Goal: Task Accomplishment & Management: Use online tool/utility

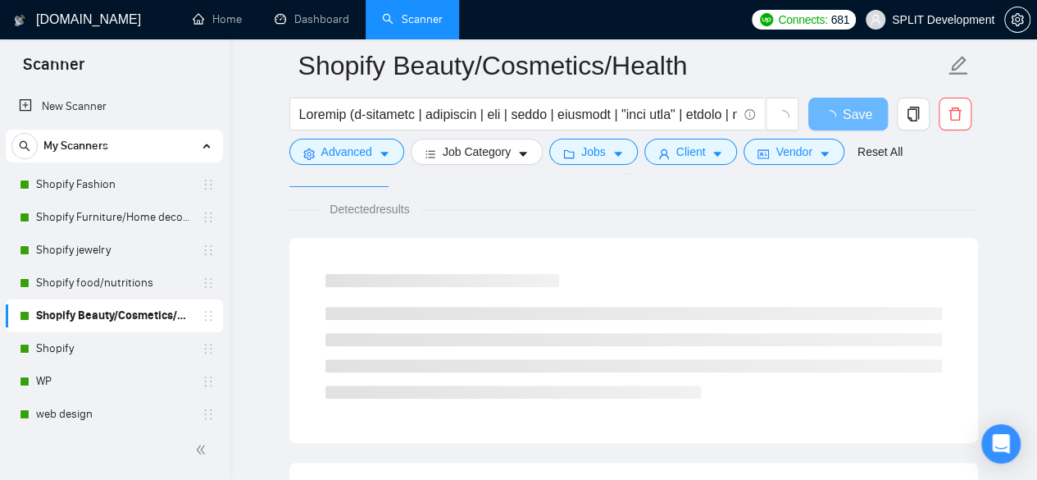
scroll to position [105, 0]
click at [121, 185] on link "Shopify Fashion" at bounding box center [114, 184] width 156 height 33
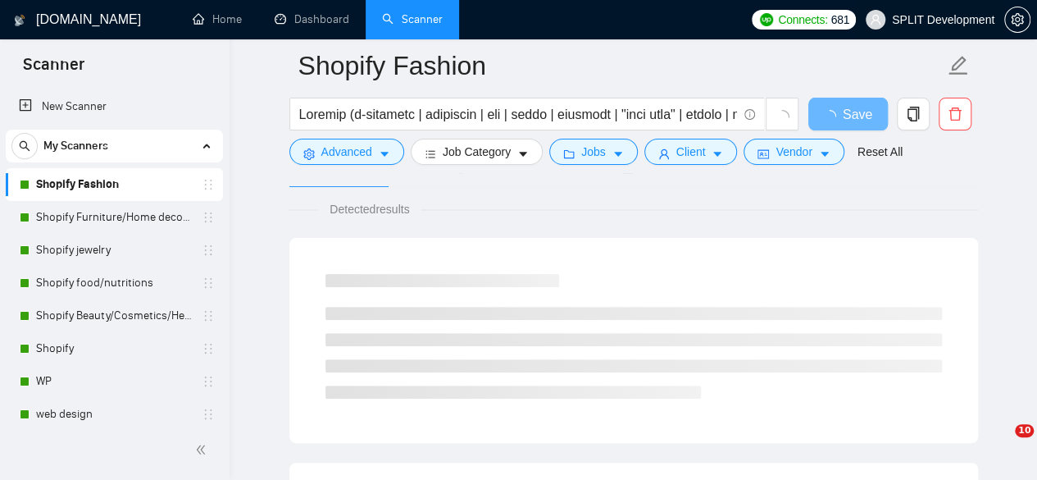
click at [928, 20] on span "SPLIT Development" at bounding box center [943, 20] width 103 height 0
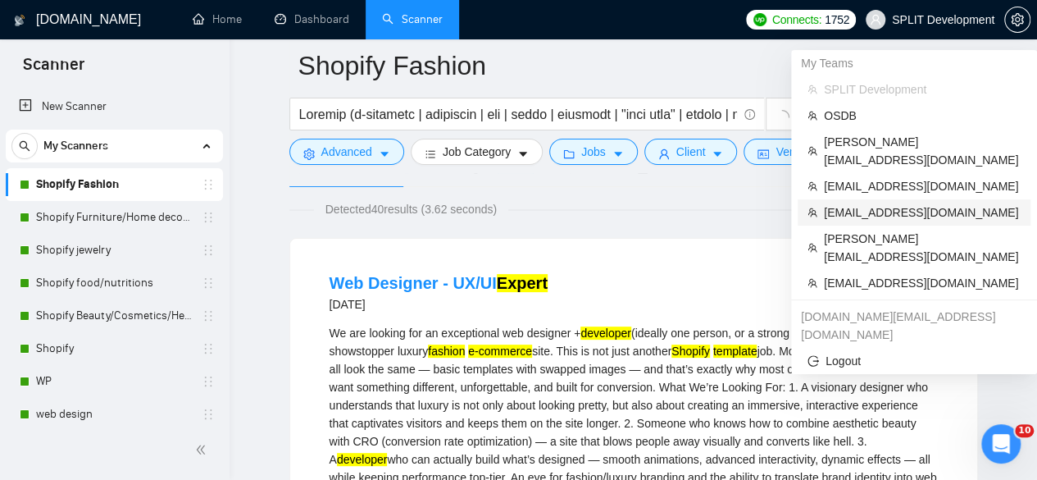
click at [873, 199] on li "[EMAIL_ADDRESS][DOMAIN_NAME]" at bounding box center [914, 212] width 233 height 26
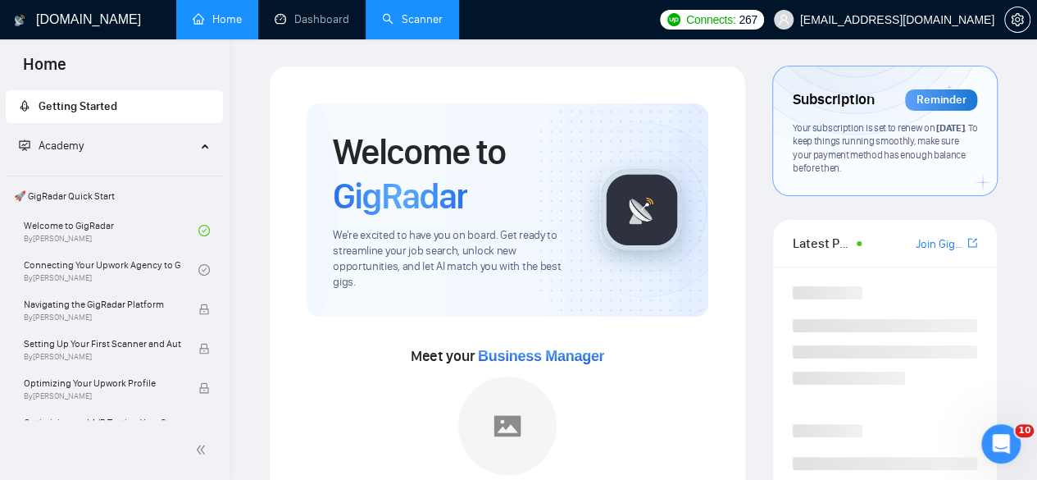
click at [385, 17] on link "Scanner" at bounding box center [412, 19] width 61 height 14
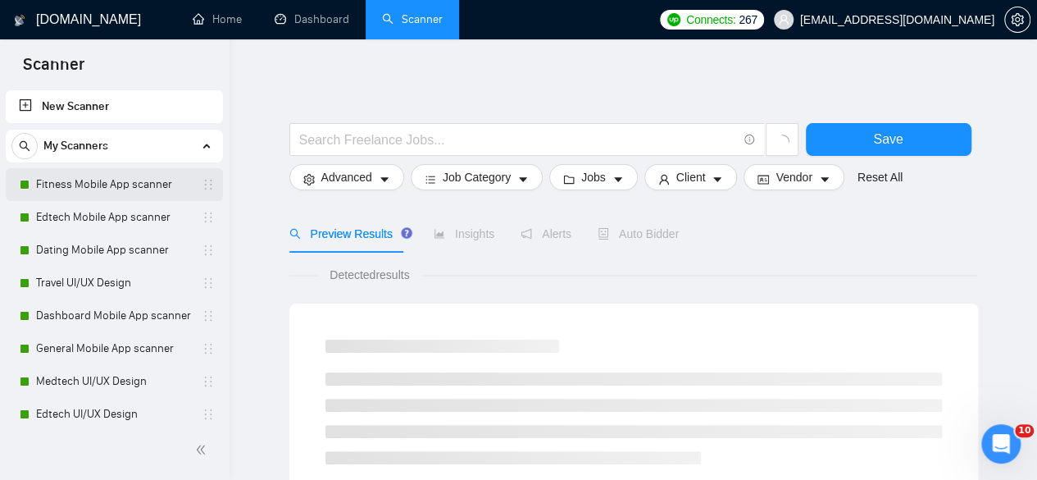
click at [148, 185] on link "Fitness Mobile App scanner" at bounding box center [114, 184] width 156 height 33
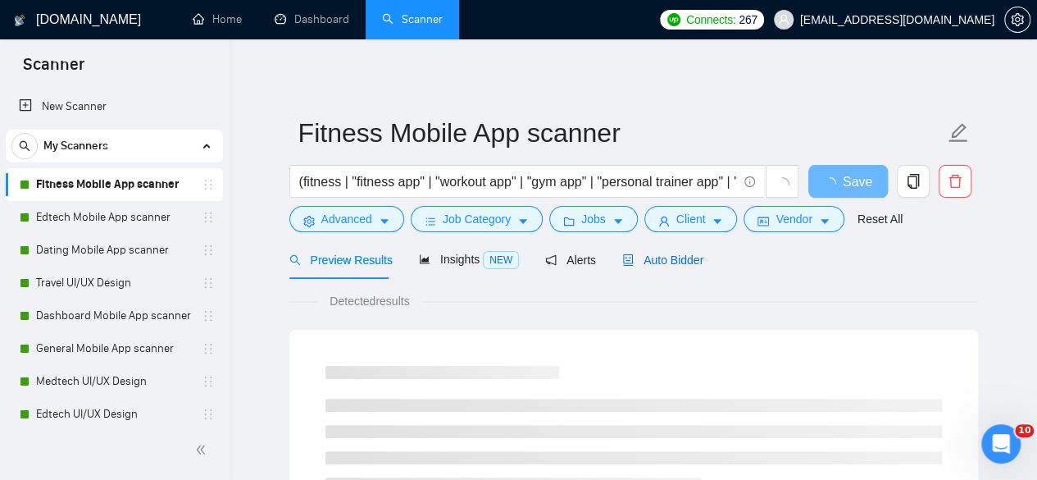
click at [644, 253] on span "Auto Bidder" at bounding box center [662, 259] width 81 height 13
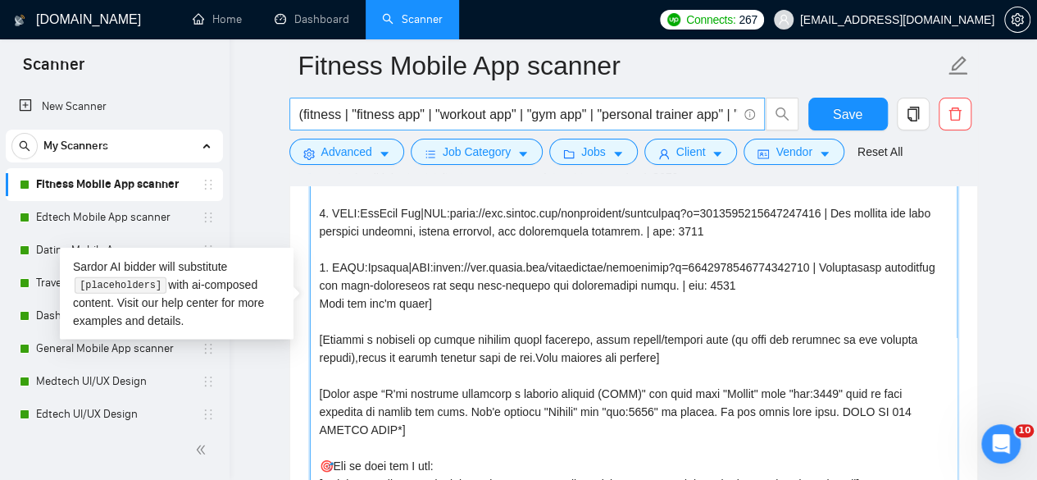
drag, startPoint x: 377, startPoint y: 430, endPoint x: 316, endPoint y: 101, distance: 334.5
click at [316, 101] on div "Fitness Mobile App scanner (fitness | "fitness app" | "workout app" | "gym app"…" at bounding box center [633, 316] width 689 height 4593
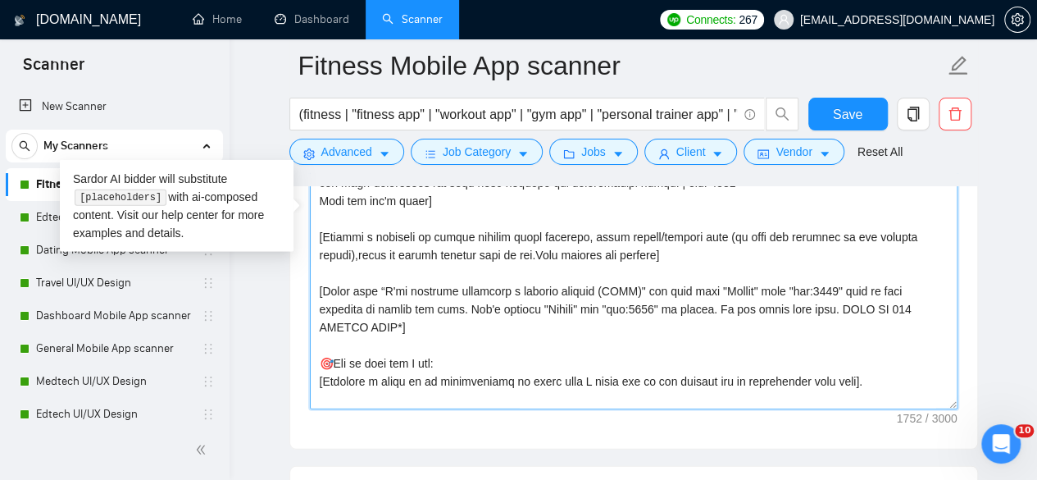
scroll to position [12, 0]
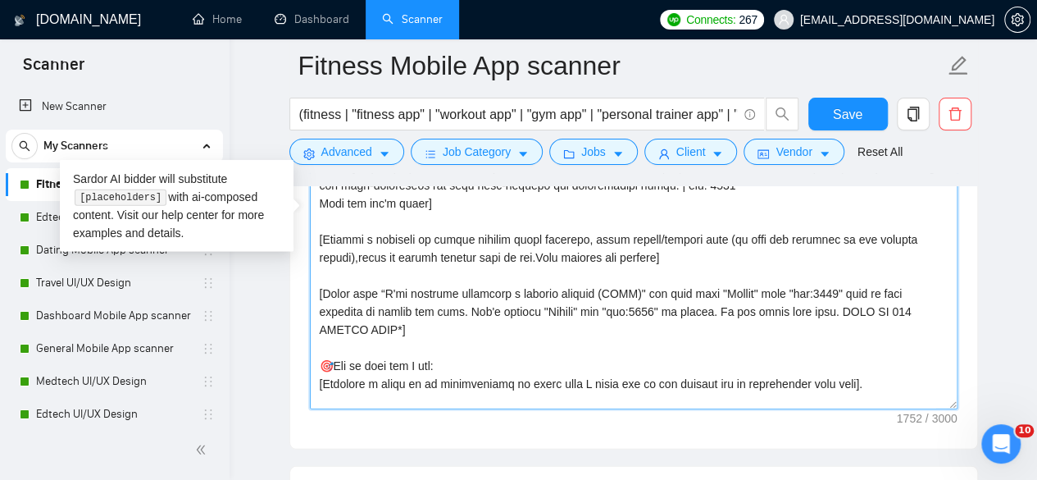
click at [633, 339] on textarea "Cover letter template:" at bounding box center [634, 224] width 648 height 369
drag, startPoint x: 396, startPoint y: 316, endPoint x: 309, endPoint y: 289, distance: 90.8
click at [310, 289] on textarea "Cover letter template:" at bounding box center [634, 224] width 648 height 369
paste textarea "a bold pattern interrupter tailored to the client’s pain/focus → immediately co…"
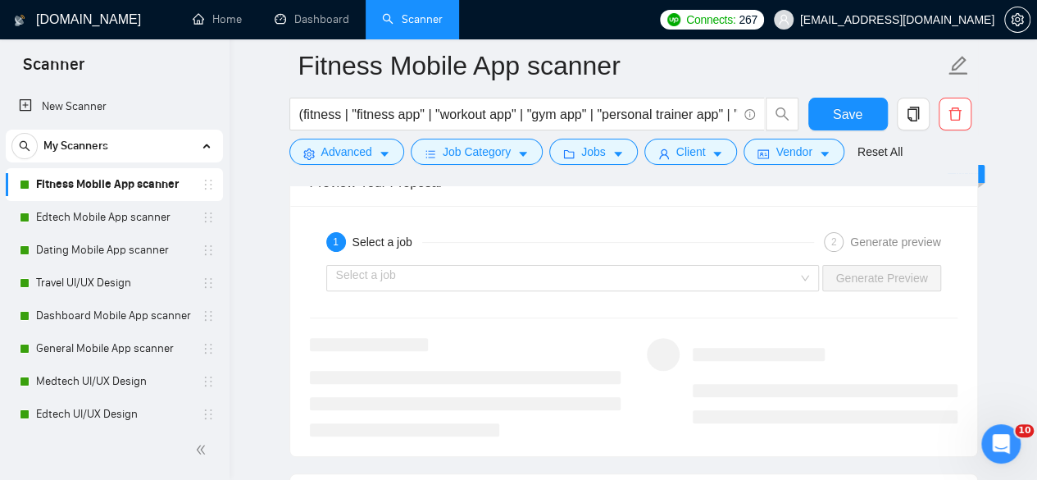
scroll to position [3228, 0]
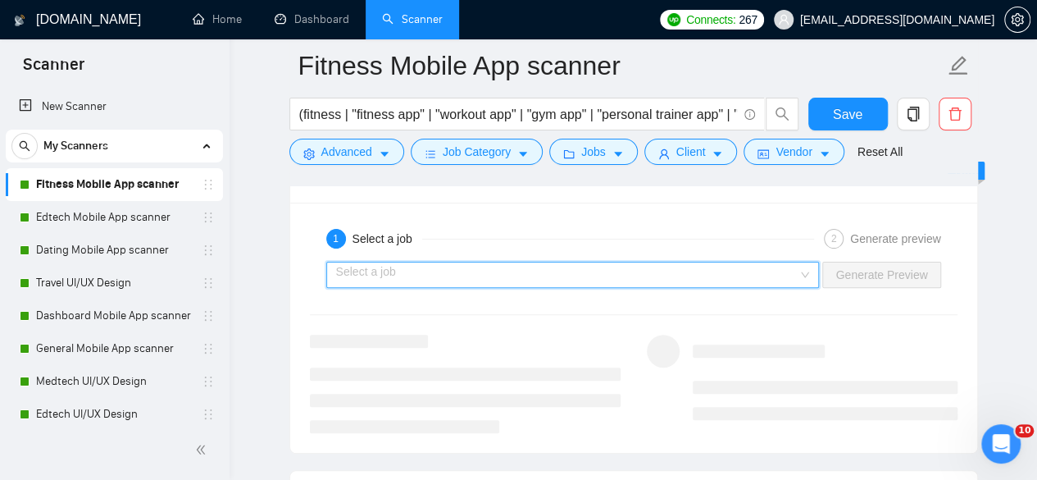
click at [692, 264] on input "search" at bounding box center [567, 274] width 463 height 25
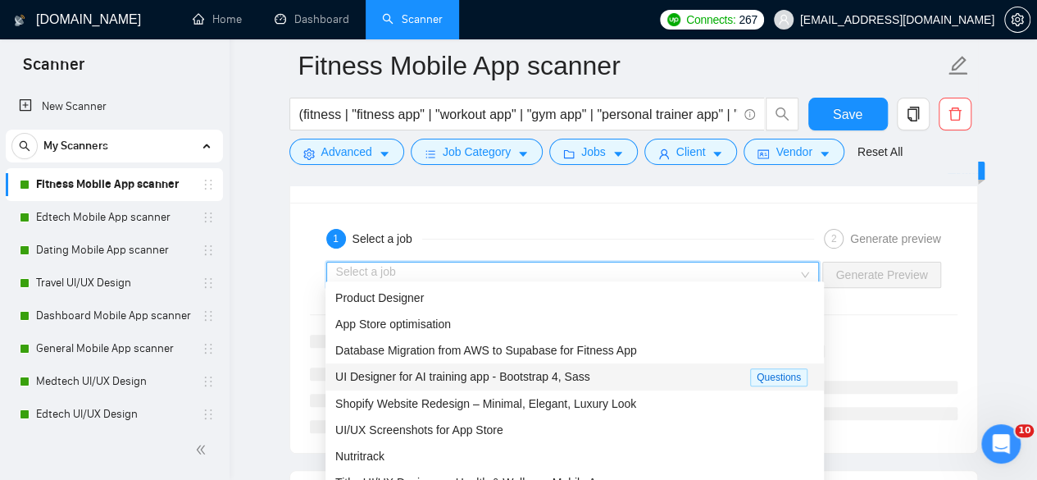
click at [600, 370] on div "UI Designer for AI training app - Bootstrap 4, Sass" at bounding box center [542, 376] width 415 height 19
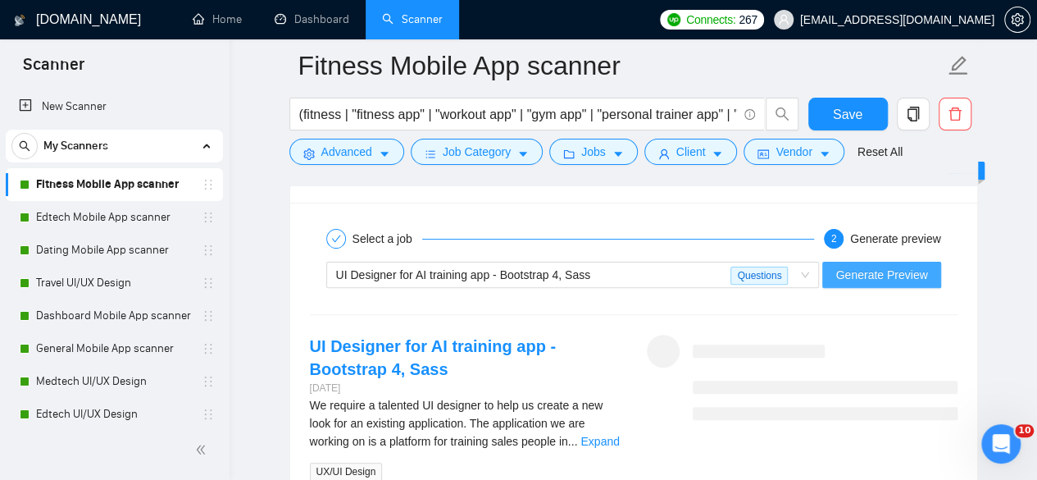
click at [854, 269] on span "Generate Preview" at bounding box center [882, 275] width 92 height 18
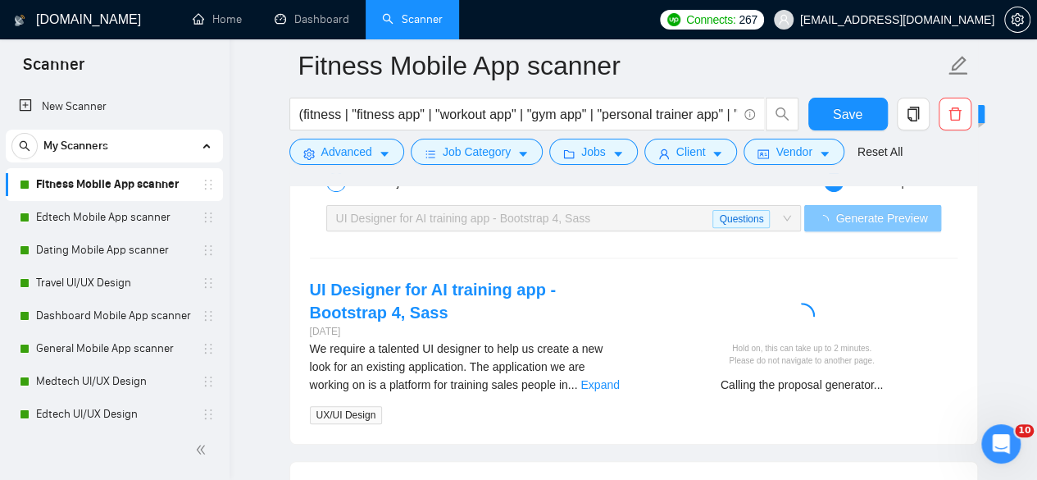
scroll to position [3285, 0]
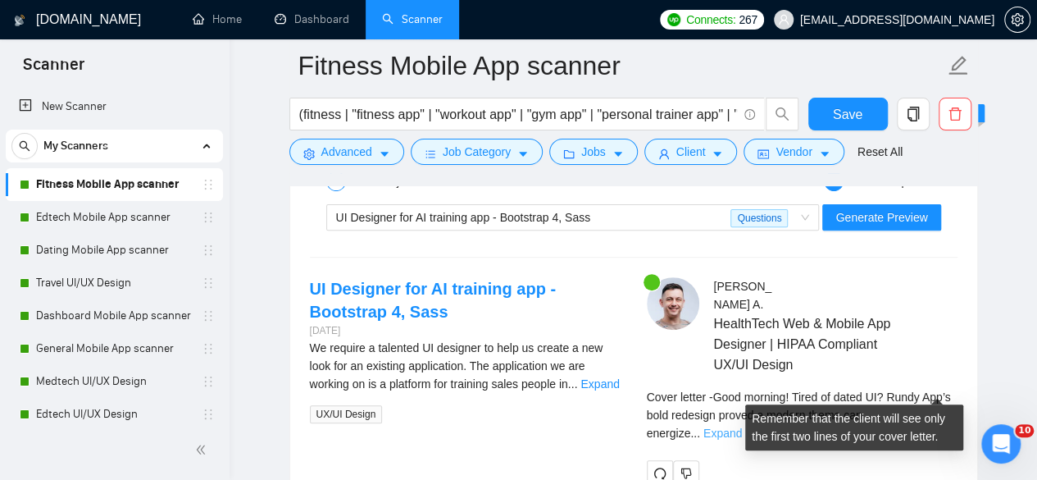
click at [742, 426] on link "Expand" at bounding box center [723, 432] width 39 height 13
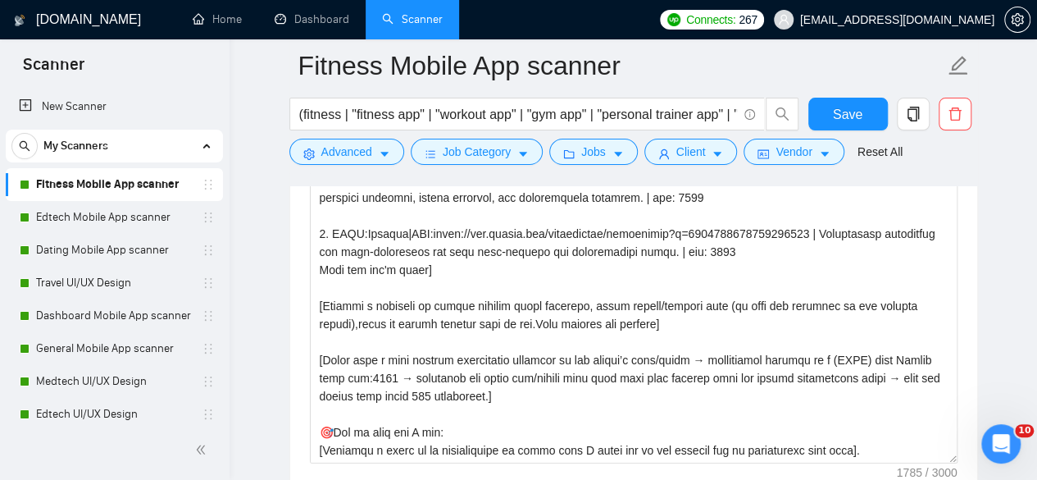
scroll to position [2078, 0]
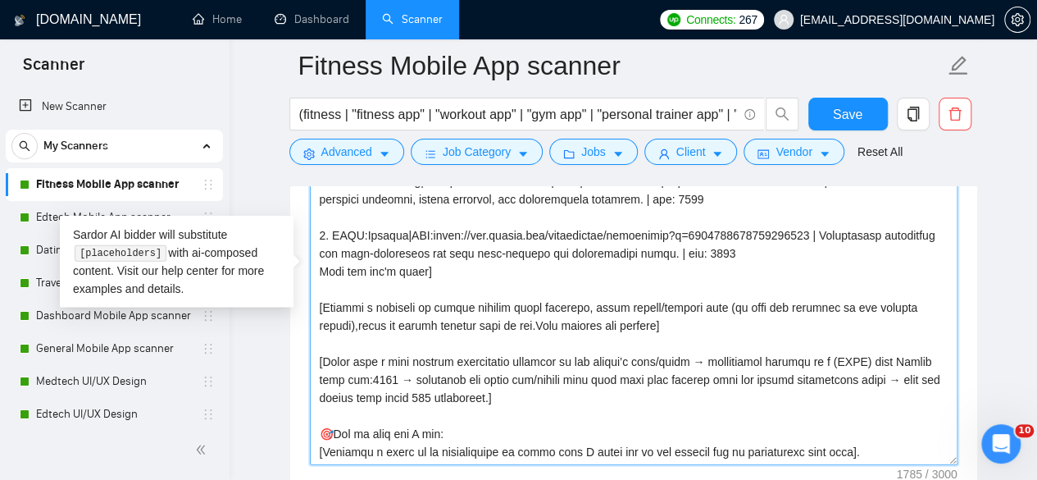
drag, startPoint x: 508, startPoint y: 390, endPoint x: 312, endPoint y: 342, distance: 202.5
click at [312, 342] on textarea "Cover letter template:" at bounding box center [634, 280] width 648 height 369
paste textarea "[START with a bold pattern interrupter tailored to the client’s request. Exampl…"
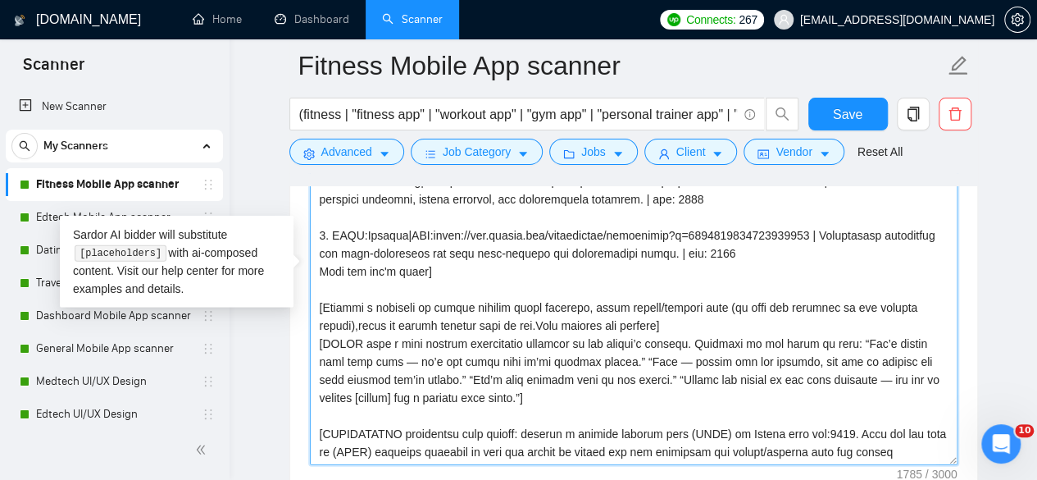
scroll to position [49, 0]
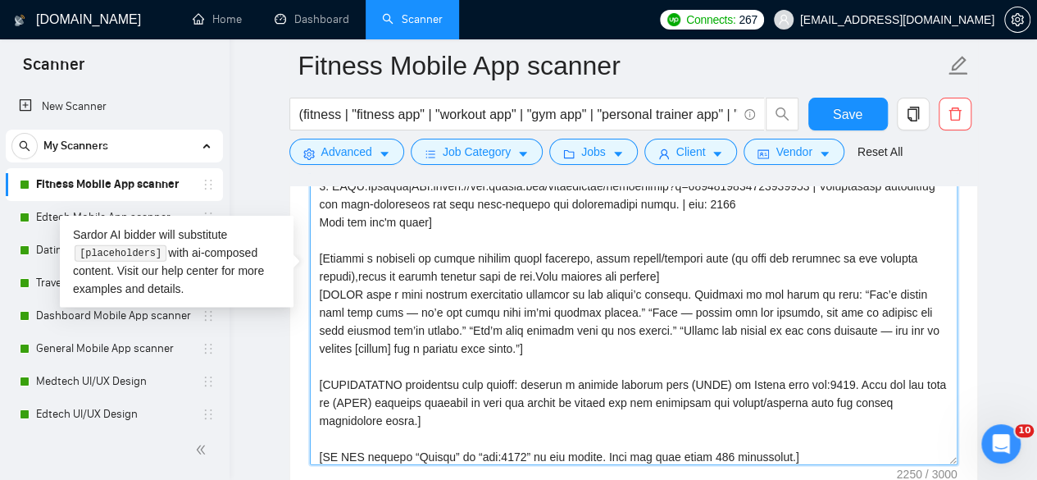
click at [697, 264] on textarea "Cover letter template:" at bounding box center [634, 280] width 648 height 369
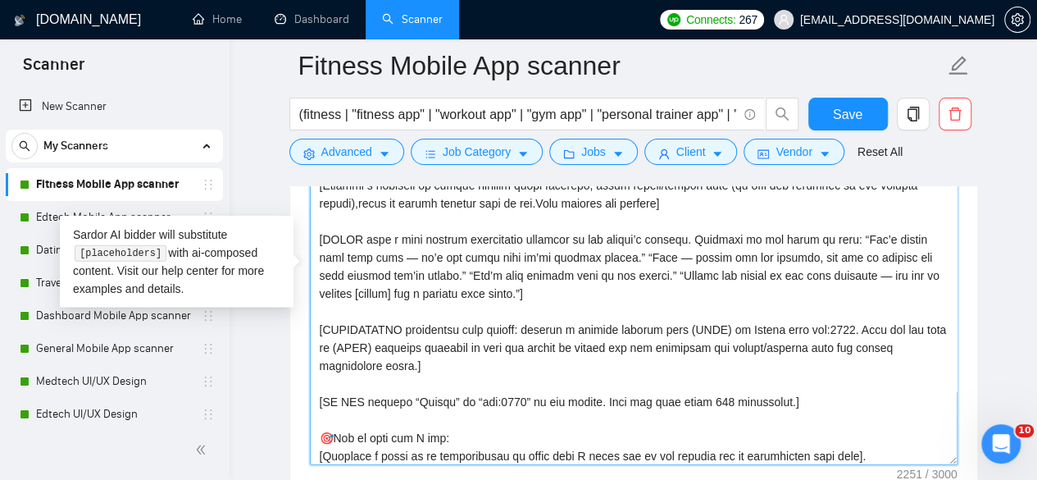
scroll to position [117, 0]
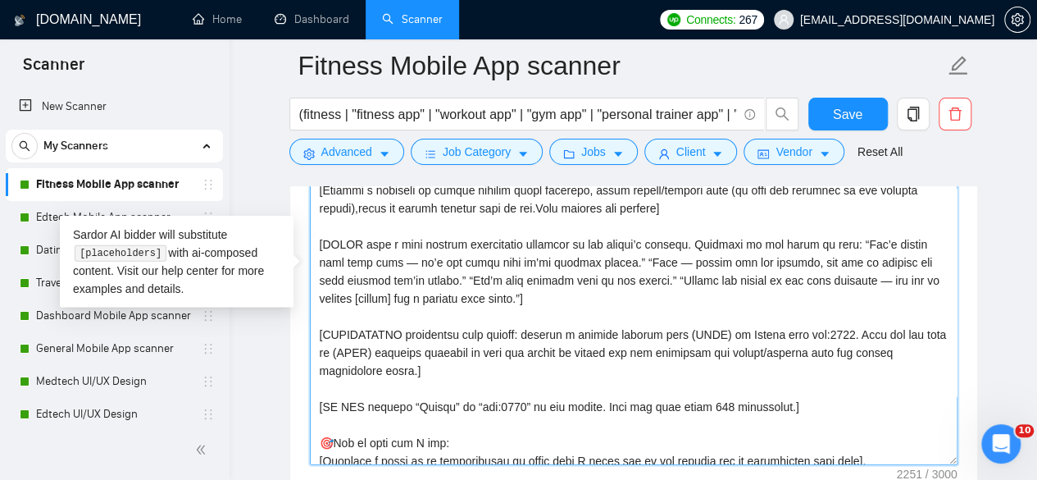
click at [485, 379] on textarea "Cover letter template:" at bounding box center [634, 280] width 648 height 369
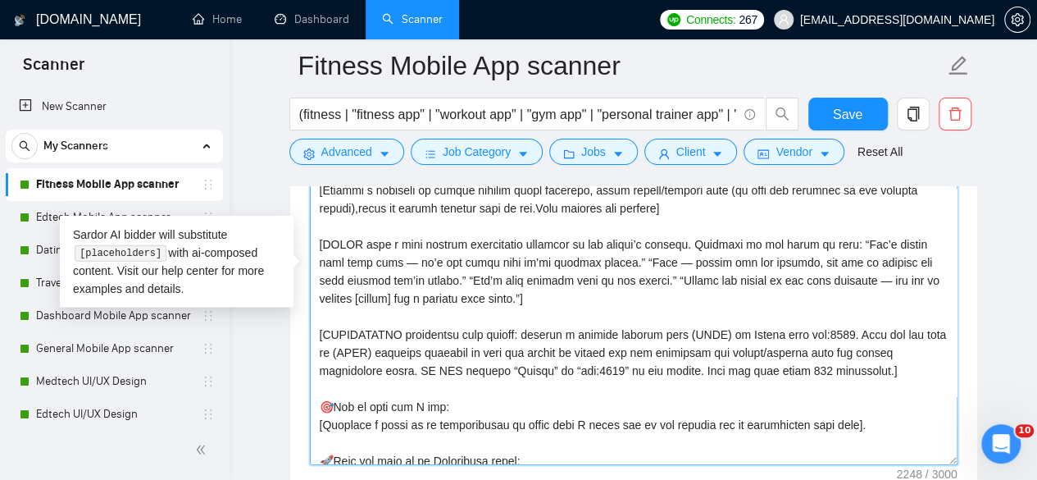
click at [321, 327] on textarea "Cover letter template:" at bounding box center [634, 280] width 648 height 369
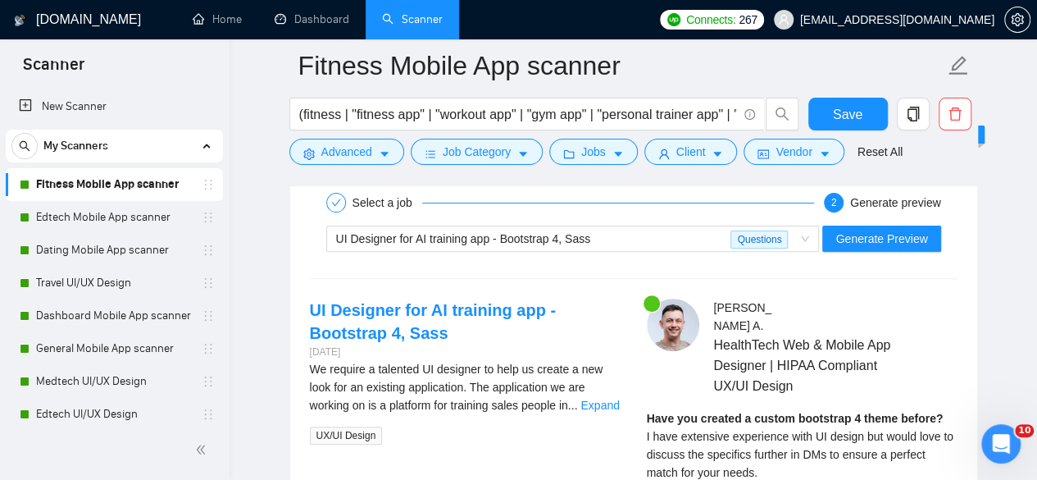
scroll to position [3247, 0]
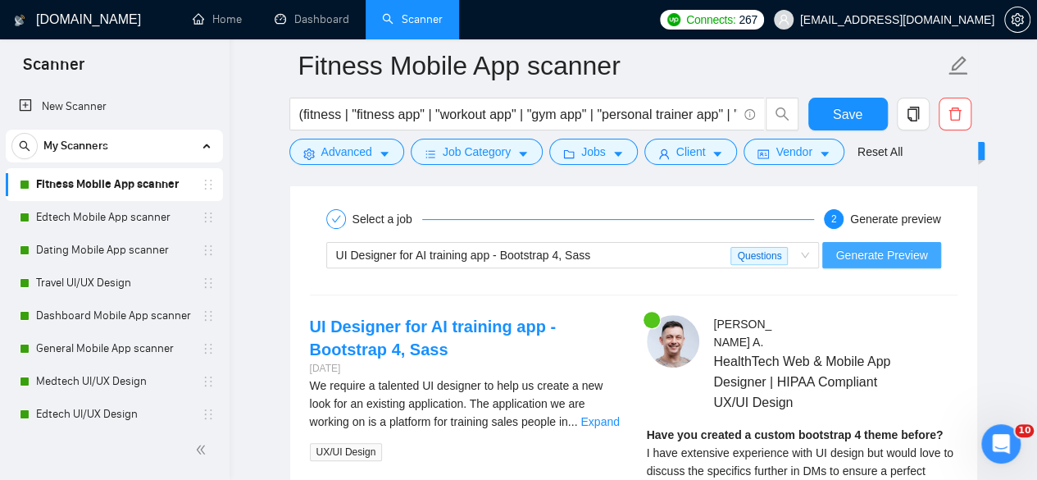
click at [880, 246] on span "Generate Preview" at bounding box center [882, 255] width 92 height 18
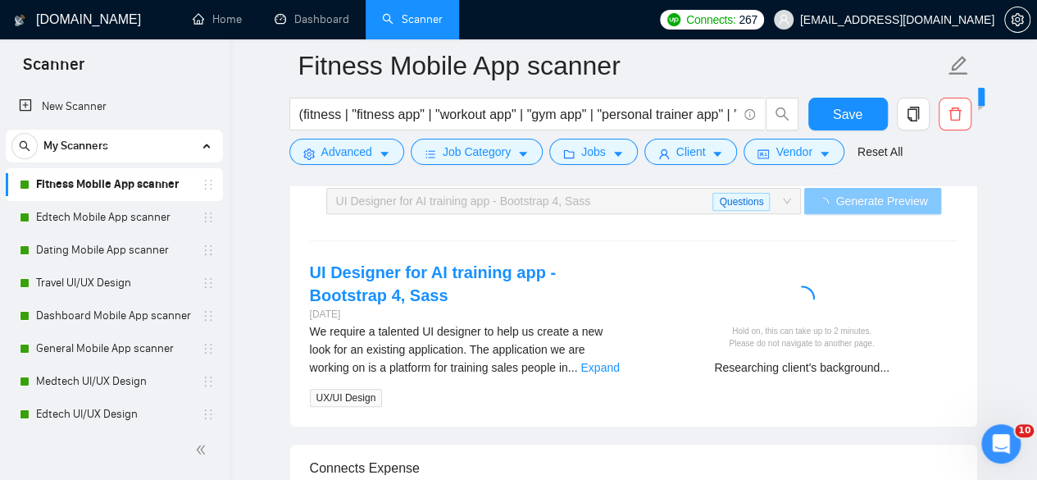
scroll to position [3305, 0]
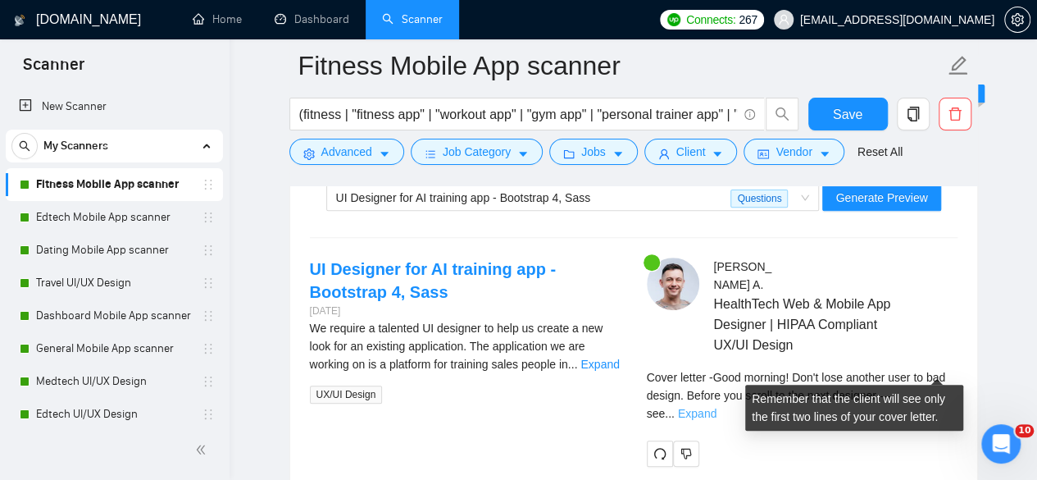
click at [717, 407] on link "Expand" at bounding box center [697, 413] width 39 height 13
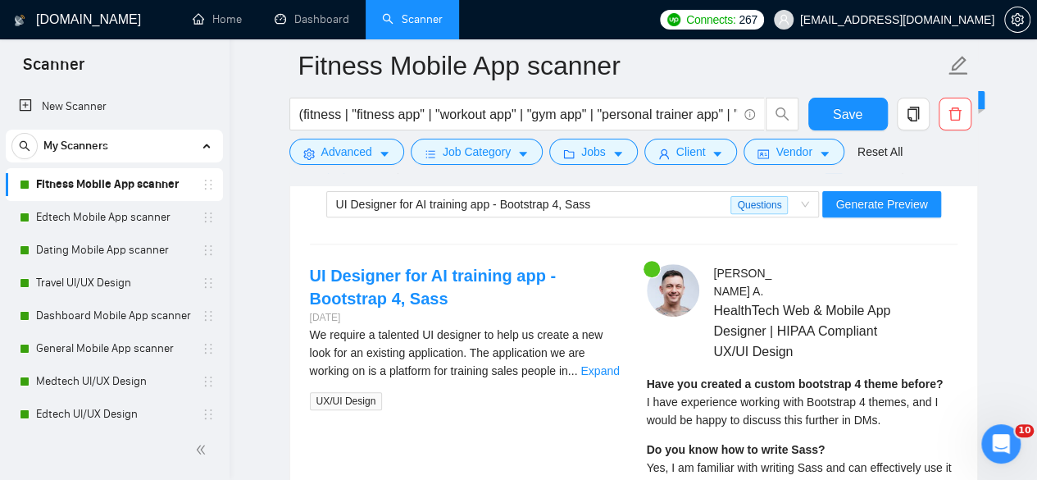
scroll to position [3292, 0]
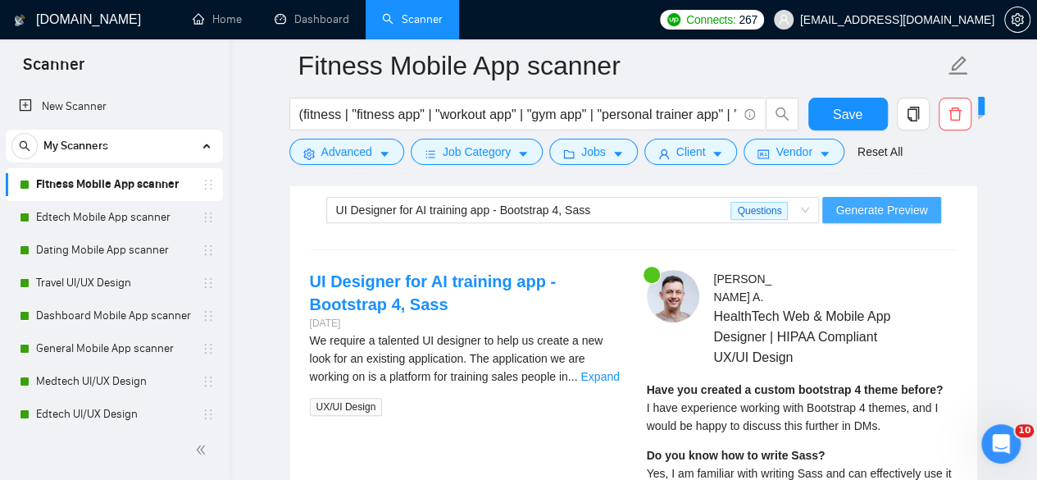
click at [859, 201] on span "Generate Preview" at bounding box center [882, 210] width 92 height 18
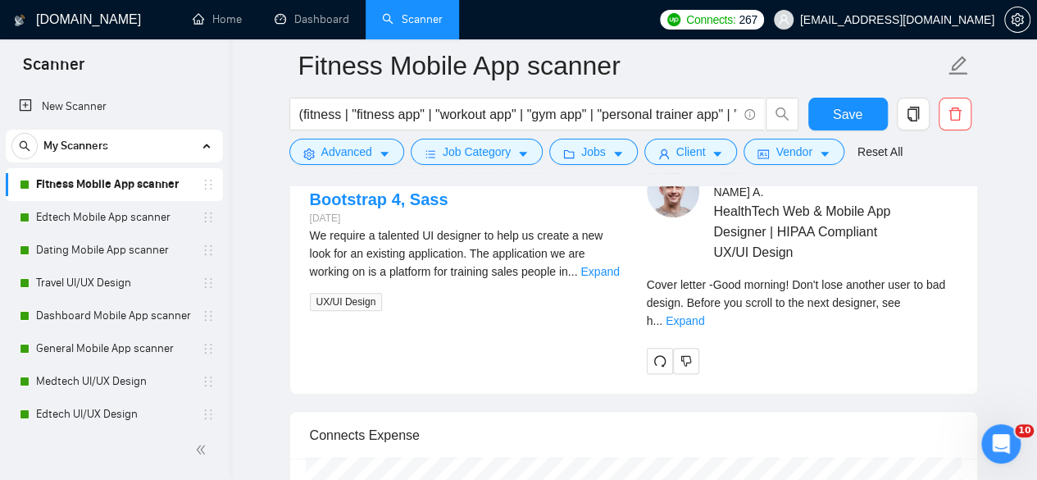
scroll to position [3367, 0]
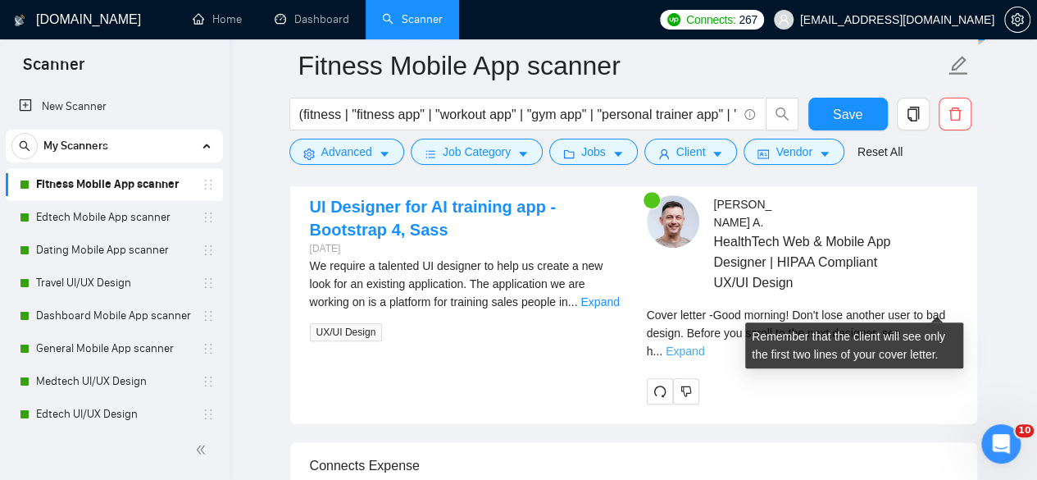
click at [704, 344] on link "Expand" at bounding box center [685, 350] width 39 height 13
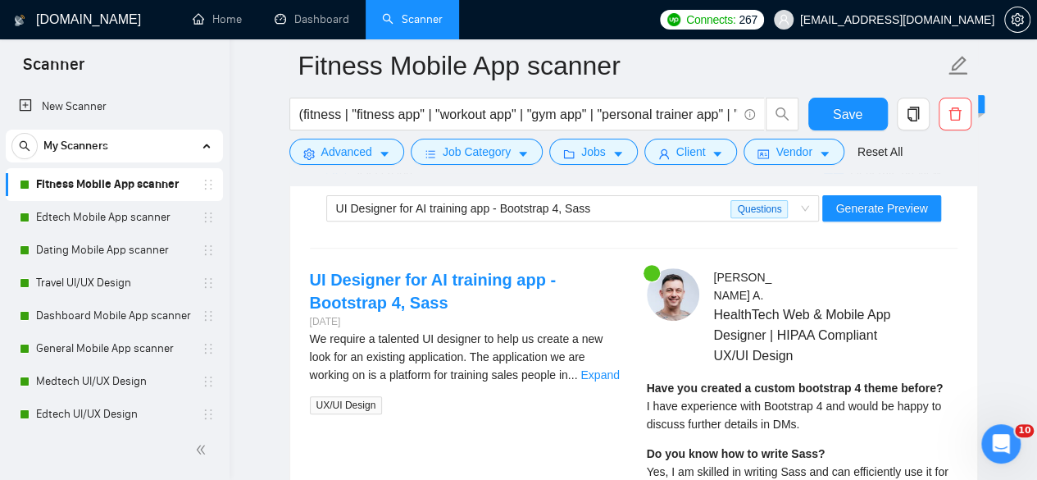
scroll to position [3285, 0]
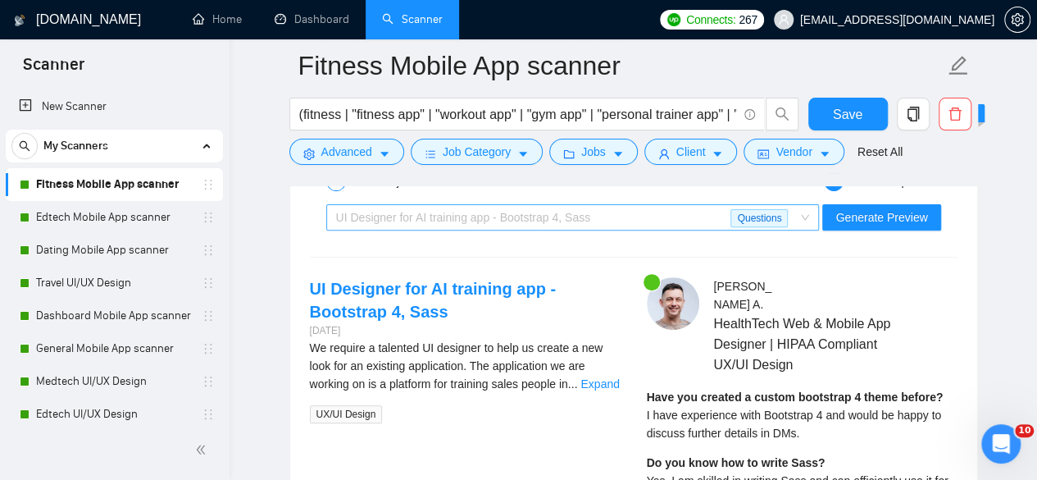
click at [625, 214] on div "UI Designer for AI training app - Bootstrap 4, Sass" at bounding box center [533, 217] width 395 height 25
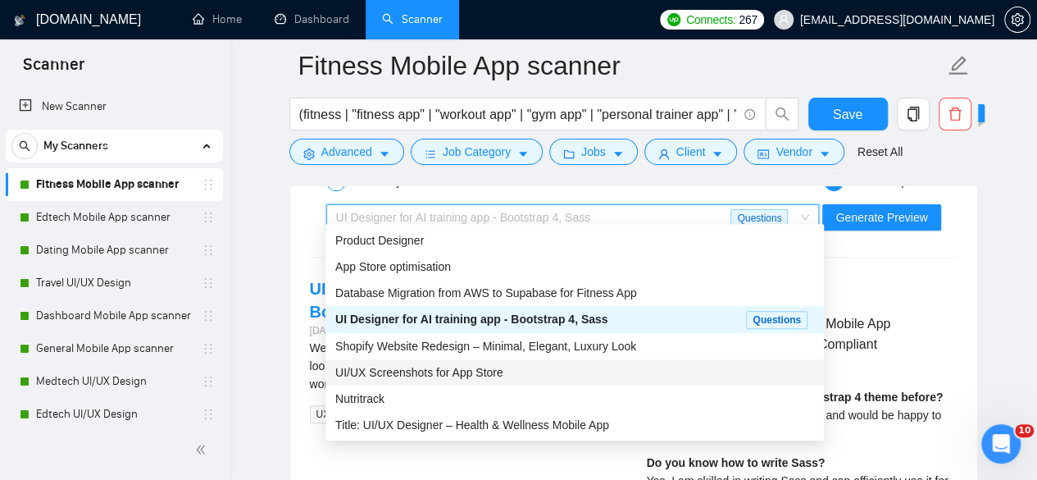
click at [553, 361] on div "UI/UX Screenshots for App Store" at bounding box center [575, 372] width 499 height 26
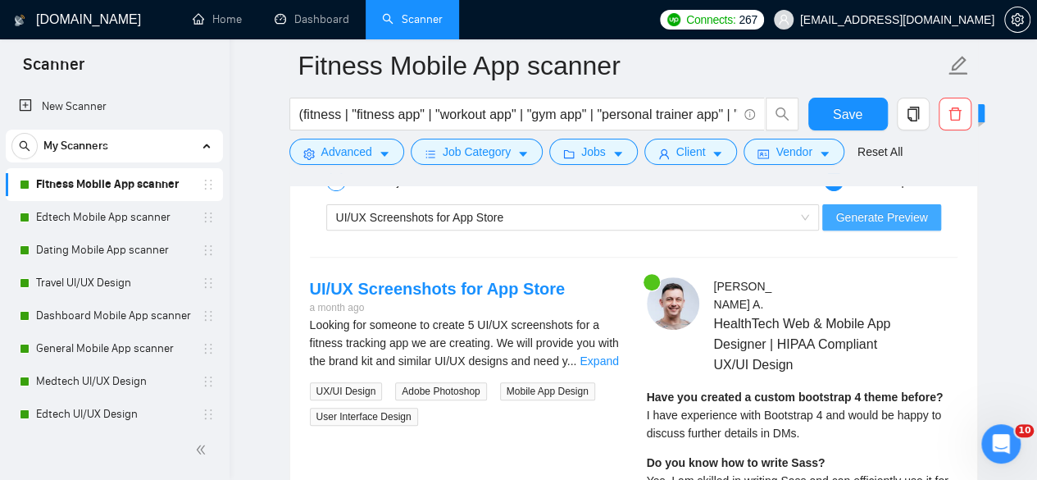
click at [880, 214] on span "Generate Preview" at bounding box center [882, 217] width 92 height 18
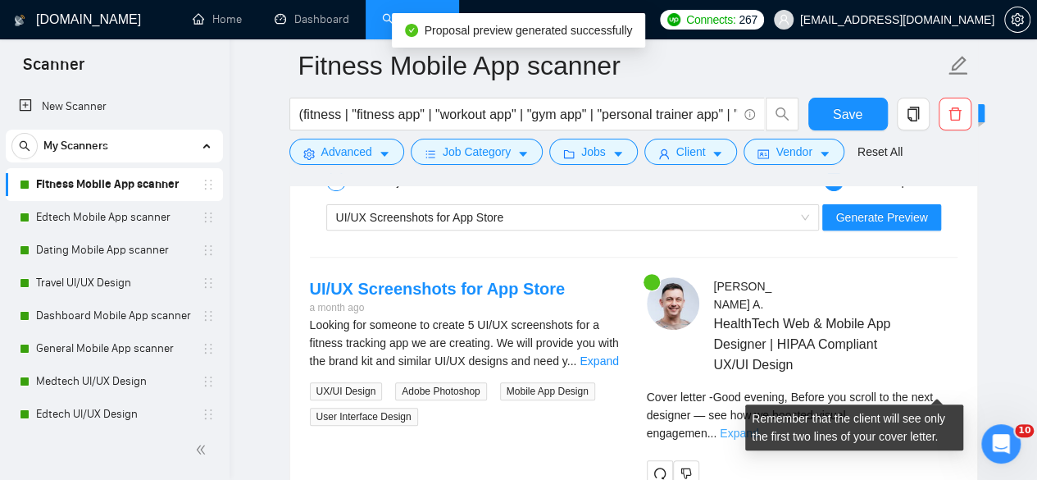
click at [759, 426] on link "Expand" at bounding box center [739, 432] width 39 height 13
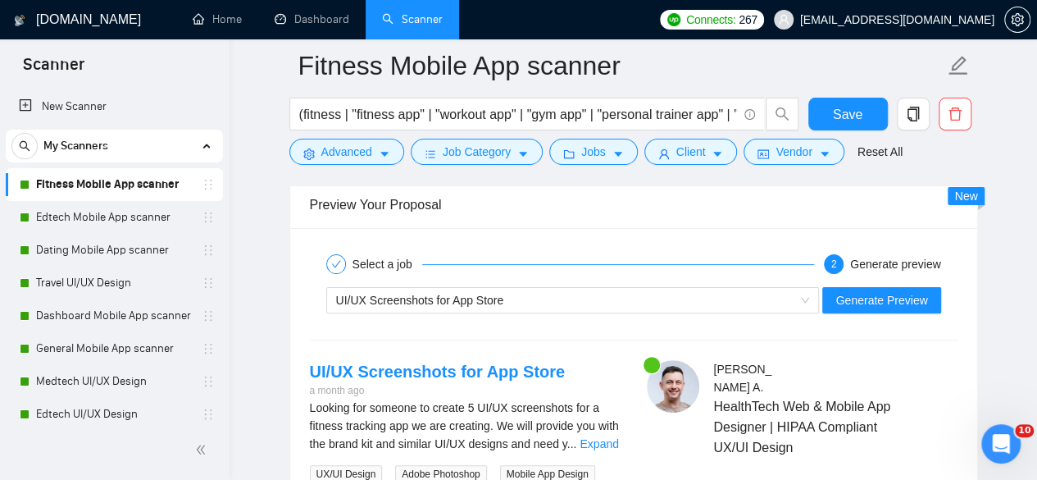
scroll to position [3195, 0]
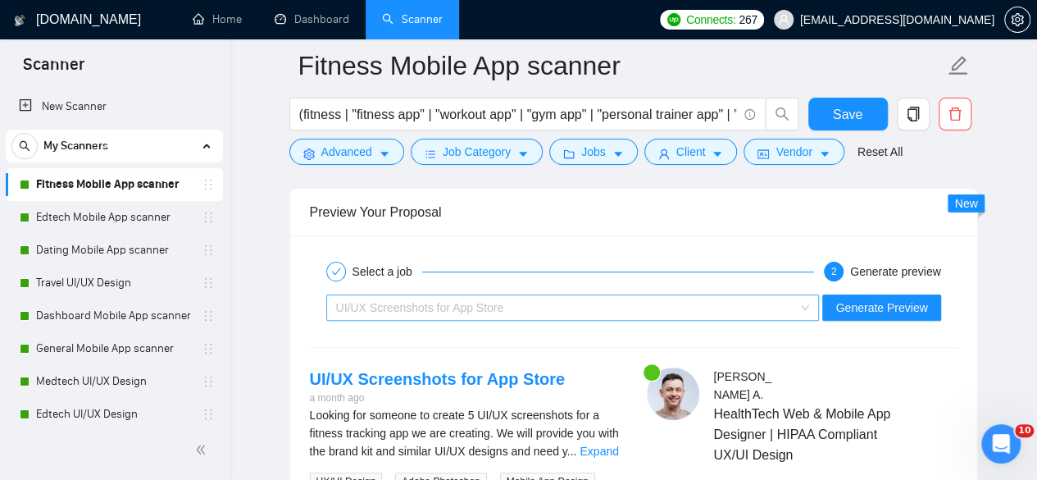
click at [671, 303] on div "UI/UX Screenshots for App Store" at bounding box center [565, 307] width 459 height 25
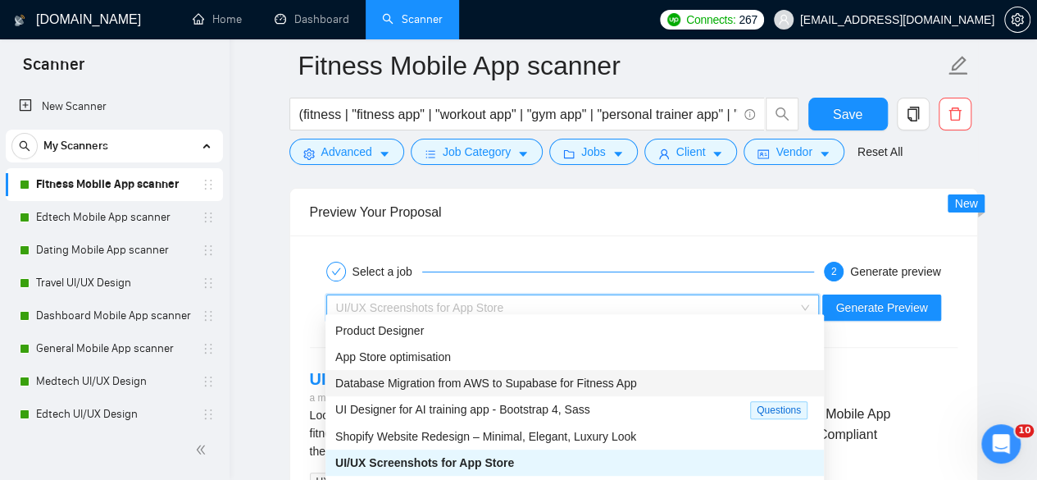
scroll to position [52, 0]
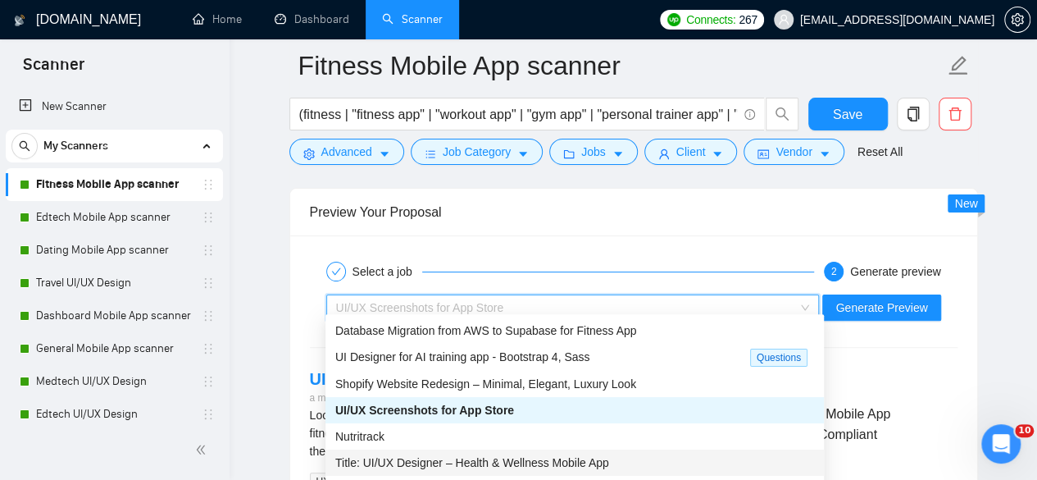
click at [581, 450] on div "Title: UI/UX Designer – Health & Wellness Mobile App" at bounding box center [575, 462] width 499 height 26
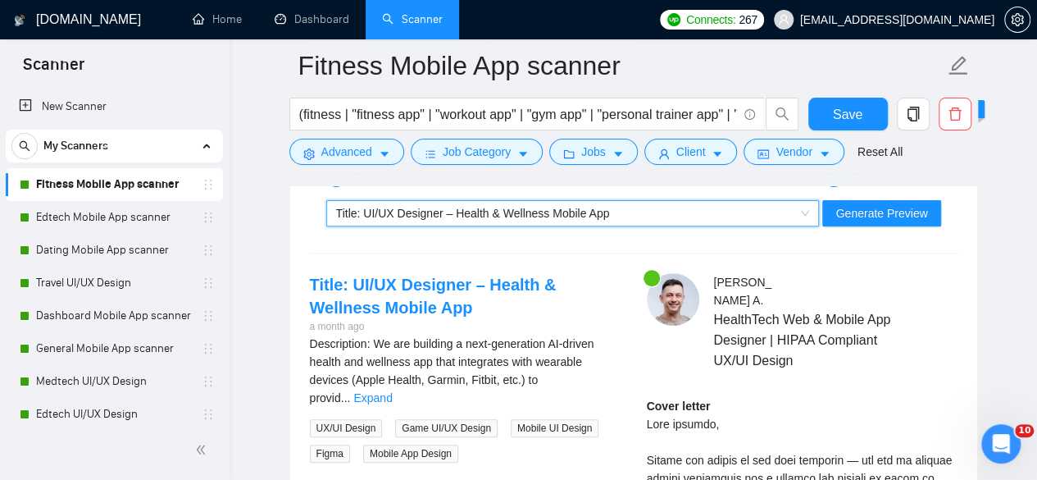
scroll to position [3288, 0]
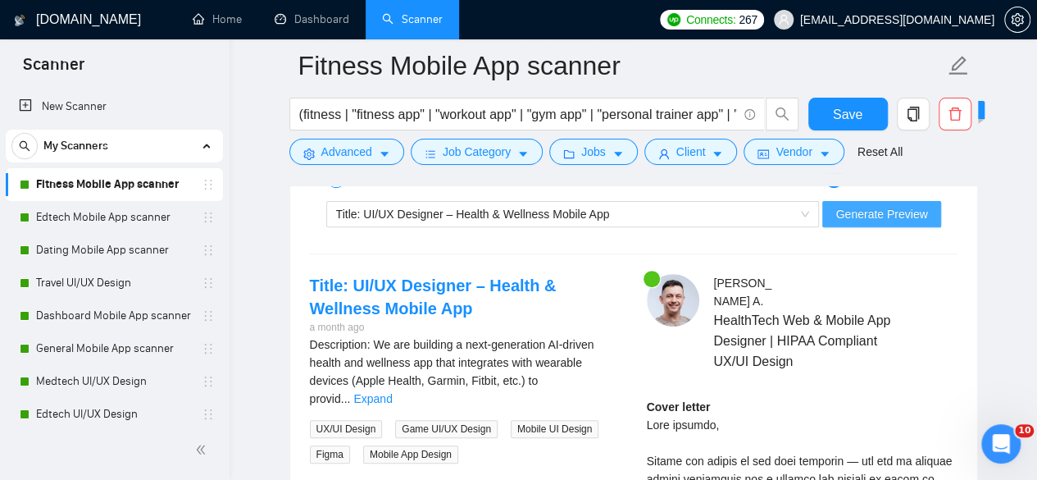
click at [863, 205] on span "Generate Preview" at bounding box center [882, 214] width 92 height 18
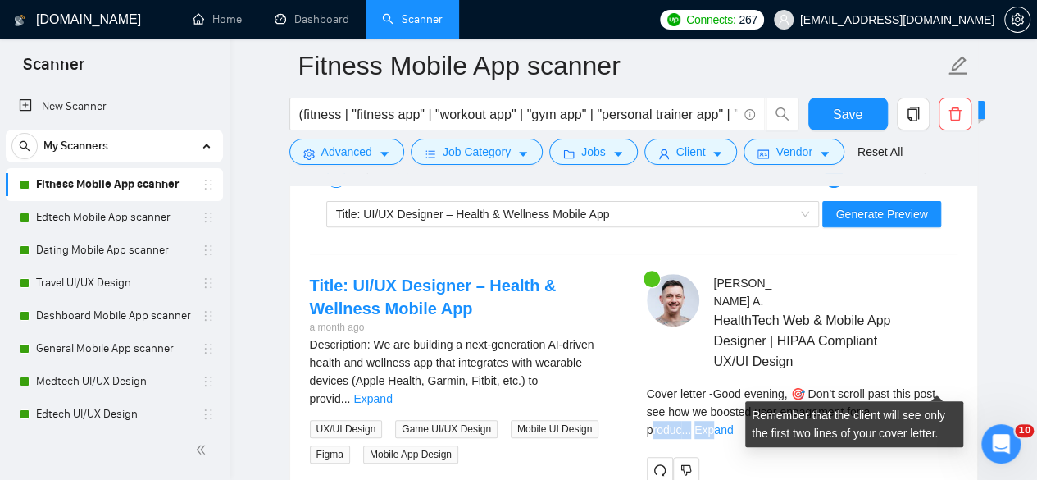
drag, startPoint x: 933, startPoint y: 380, endPoint x: 879, endPoint y: 378, distance: 54.1
click at [879, 385] on div "Cover letter - Good evening, 🎯 Don’t scroll past this post — see how we boosted…" at bounding box center [802, 412] width 311 height 54
click at [733, 423] on link "Expand" at bounding box center [714, 429] width 39 height 13
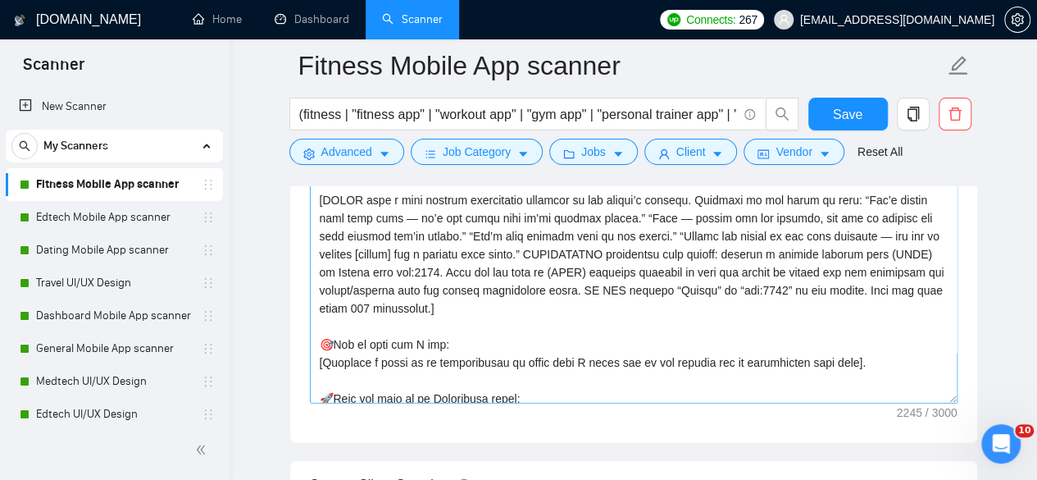
scroll to position [89, 0]
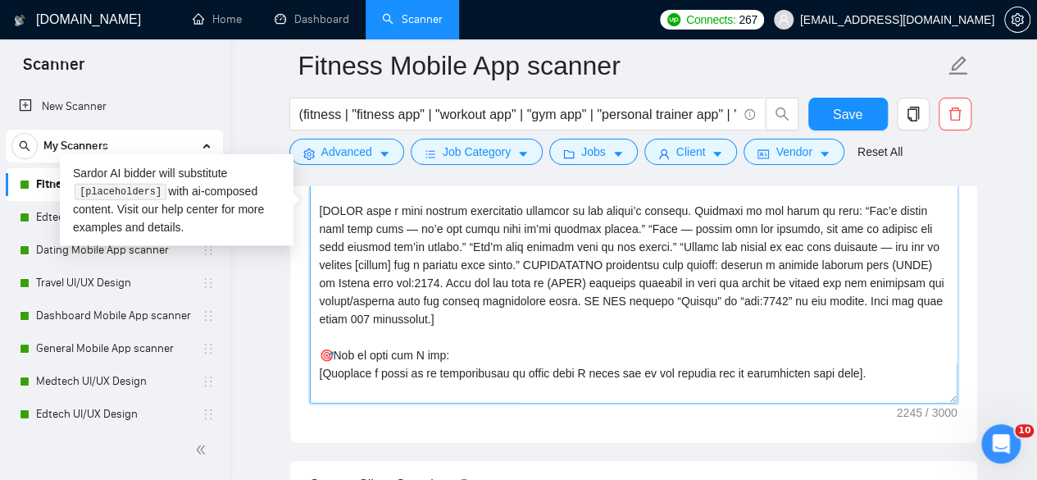
drag, startPoint x: 490, startPoint y: 314, endPoint x: 318, endPoint y: 198, distance: 206.7
click at [318, 198] on textarea "Cover letter template:" at bounding box center [634, 218] width 648 height 369
paste textarea "'s request. Examples of the style we want: "Don't scroll past — it's the exact …"
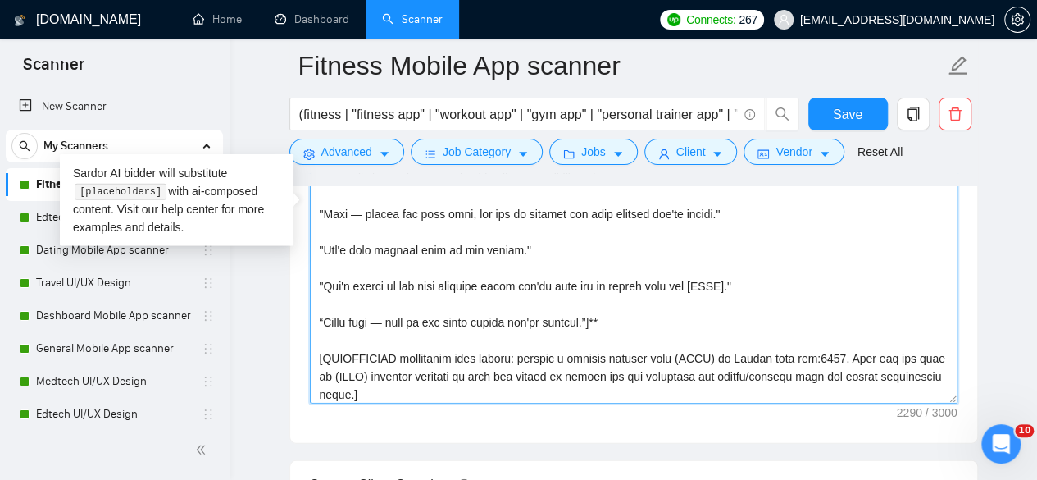
scroll to position [156, 0]
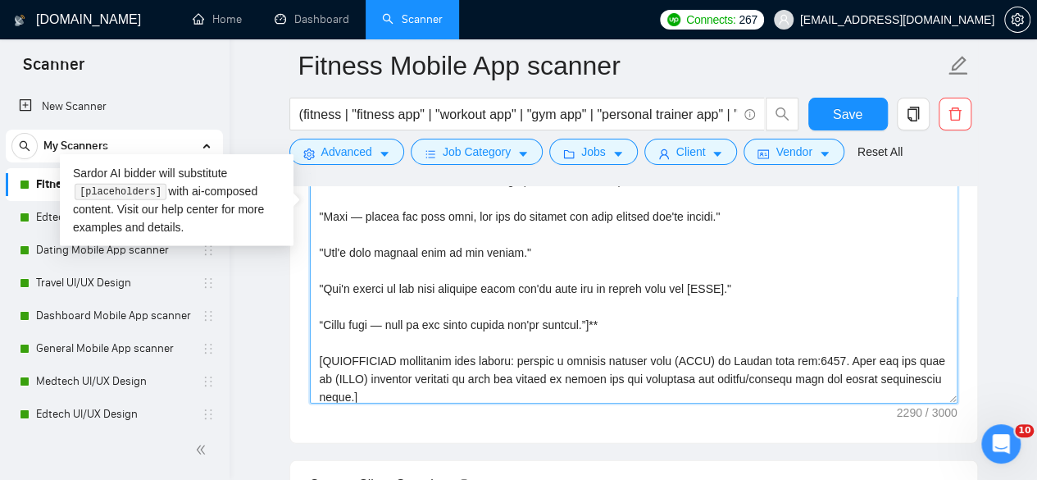
click at [321, 350] on textarea "Cover letter template:" at bounding box center [634, 218] width 648 height 369
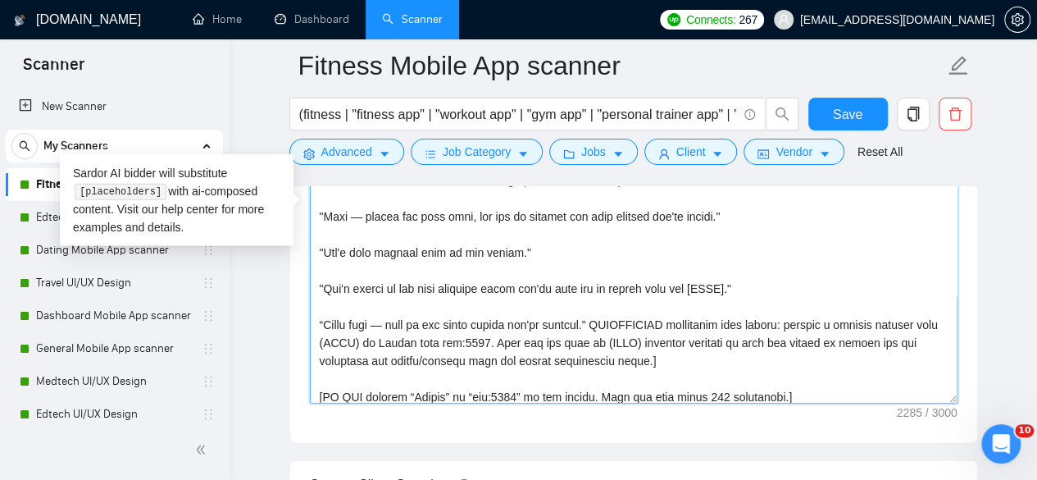
click at [318, 321] on textarea "Cover letter template:" at bounding box center [634, 218] width 648 height 369
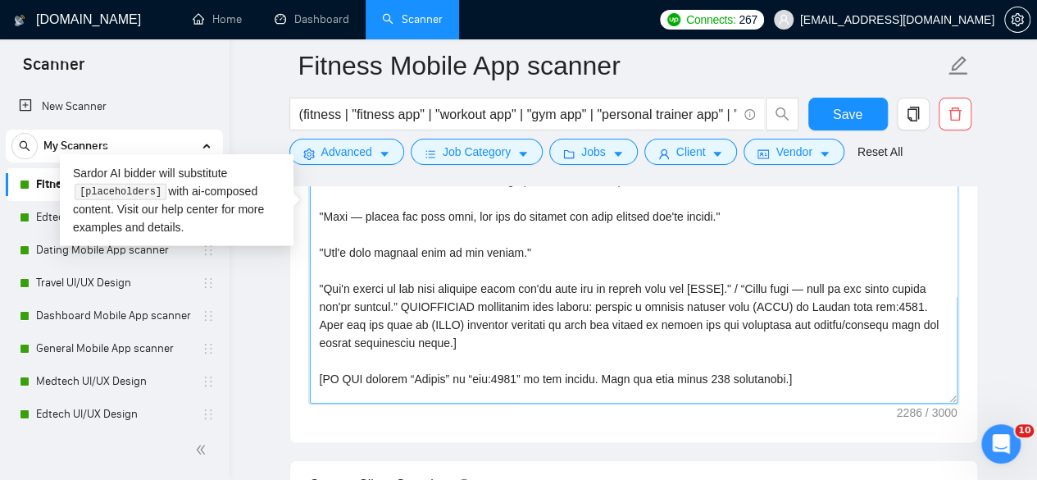
click at [320, 276] on textarea "Cover letter template:" at bounding box center [634, 218] width 648 height 369
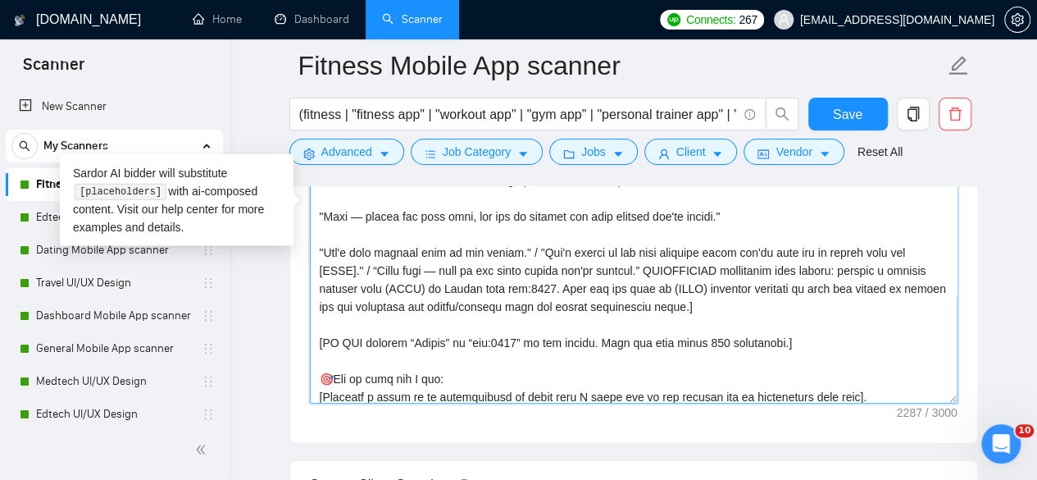
click at [318, 243] on textarea "Cover letter template:" at bounding box center [634, 218] width 648 height 369
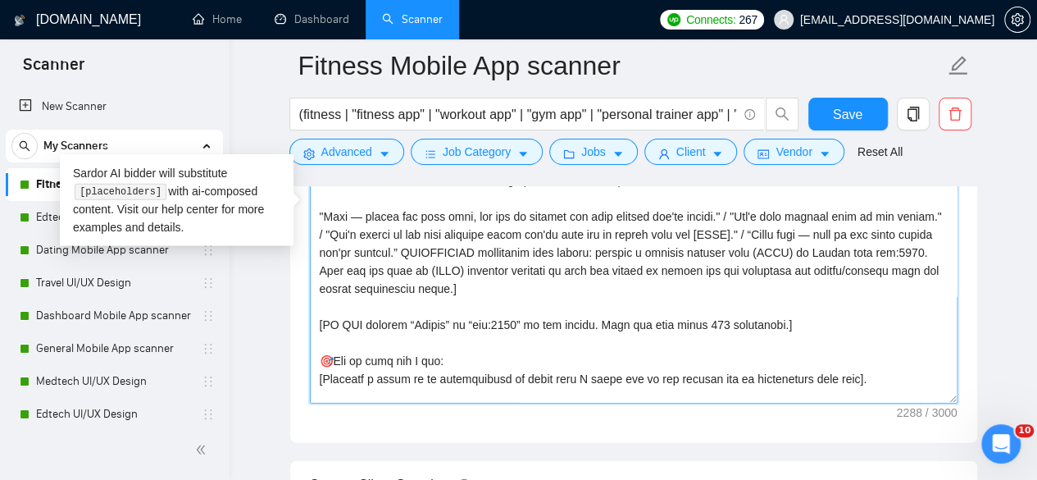
scroll to position [112, 0]
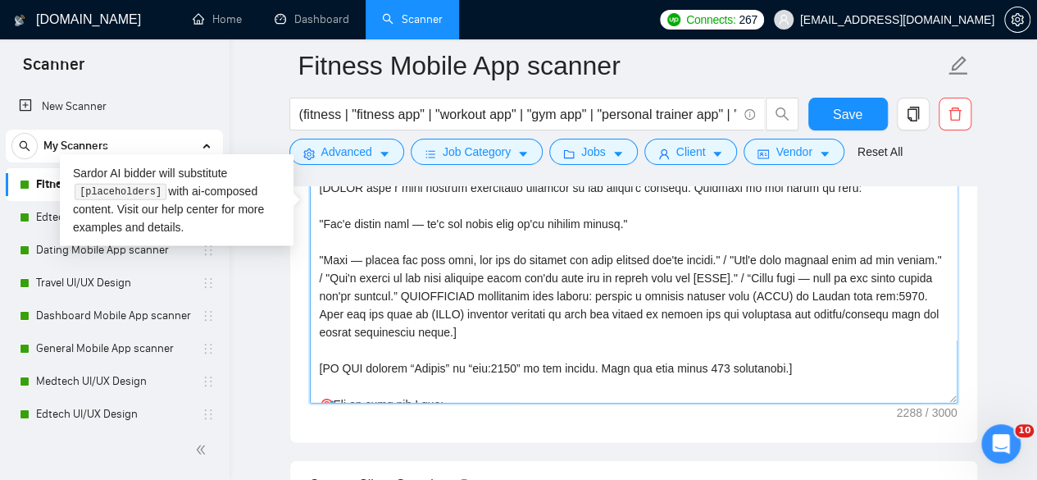
click at [317, 248] on textarea "Cover letter template:" at bounding box center [634, 218] width 648 height 369
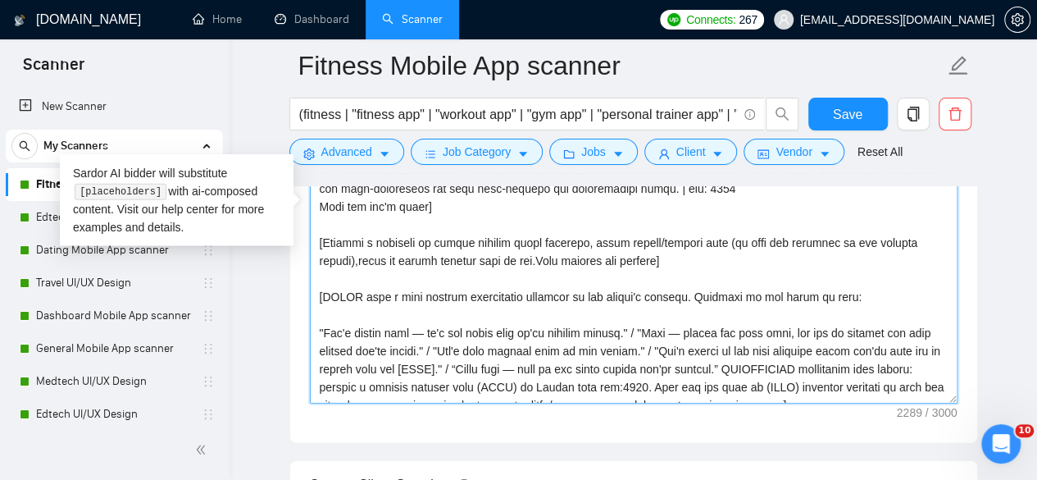
scroll to position [0, 0]
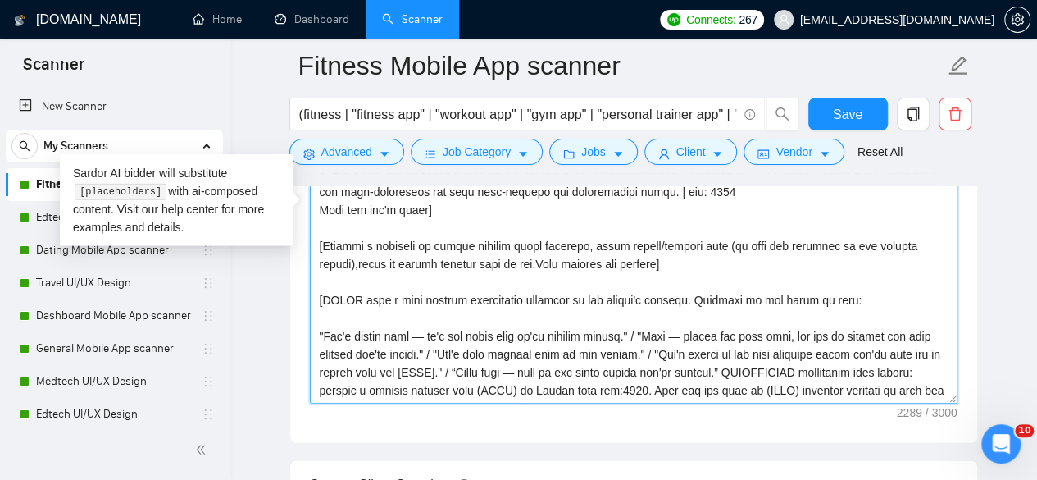
click at [318, 329] on textarea "Cover letter template:" at bounding box center [634, 218] width 648 height 369
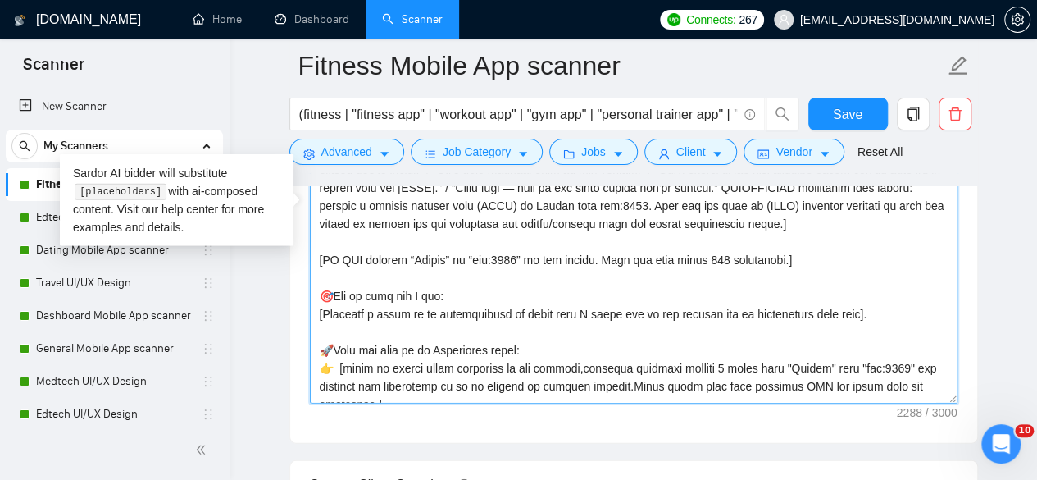
scroll to position [166, 0]
click at [321, 257] on textarea "Cover letter template:" at bounding box center [634, 218] width 648 height 369
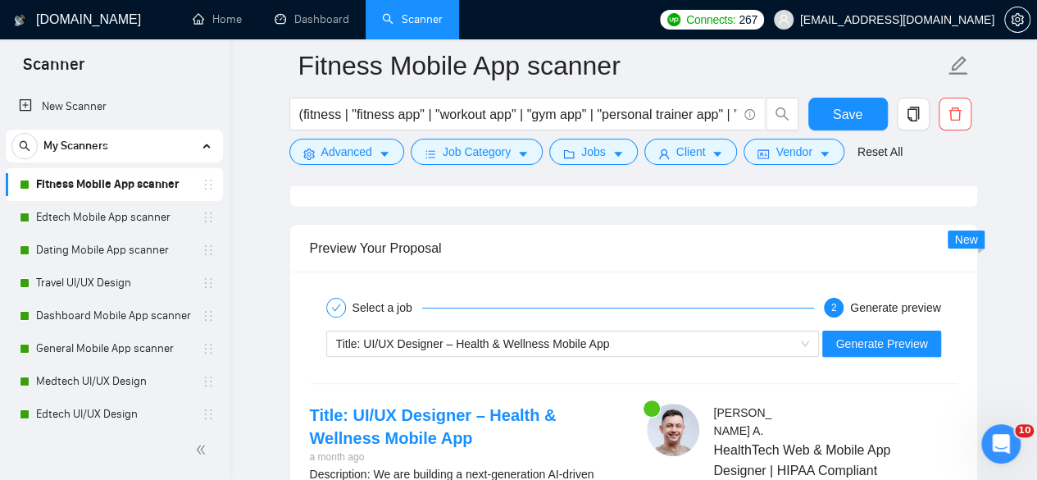
scroll to position [3180, 0]
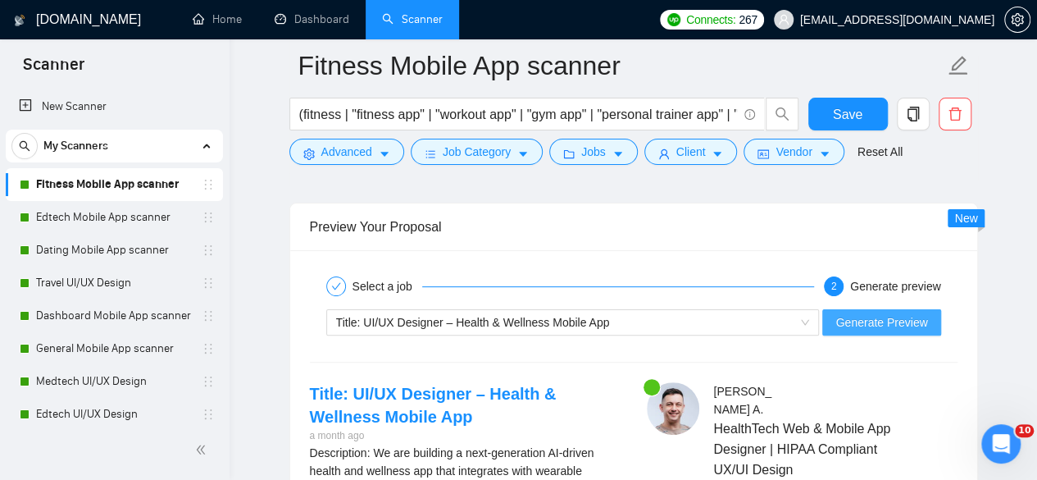
click at [889, 313] on span "Generate Preview" at bounding box center [882, 322] width 92 height 18
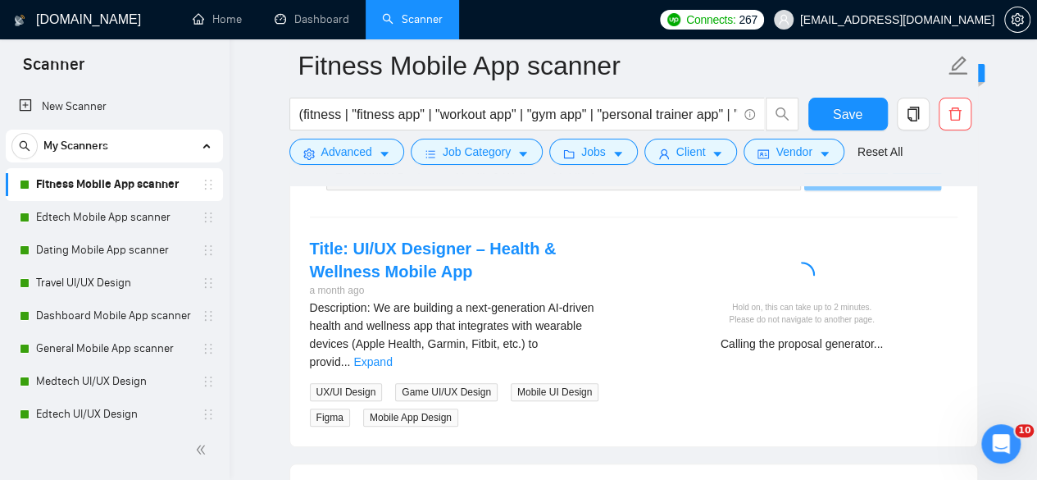
scroll to position [3328, 0]
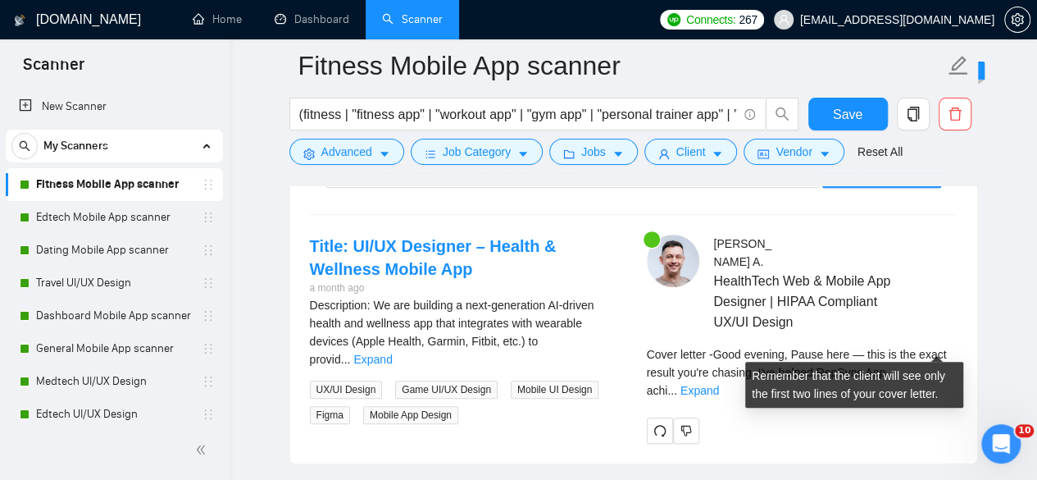
click at [956, 345] on div "Cover letter - Good evening, Pause here — this is the exact result you're chasi…" at bounding box center [802, 372] width 311 height 54
click at [719, 384] on link "Expand" at bounding box center [700, 390] width 39 height 13
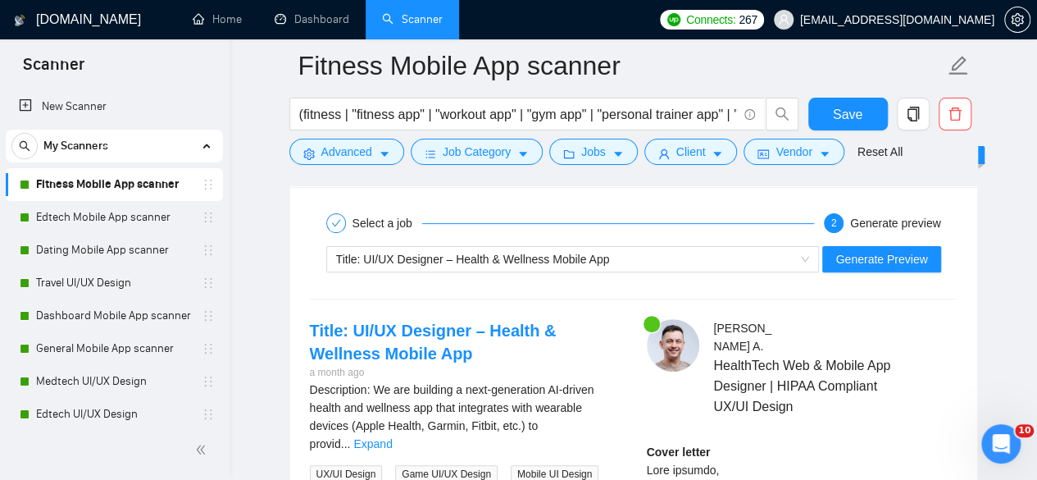
scroll to position [3242, 0]
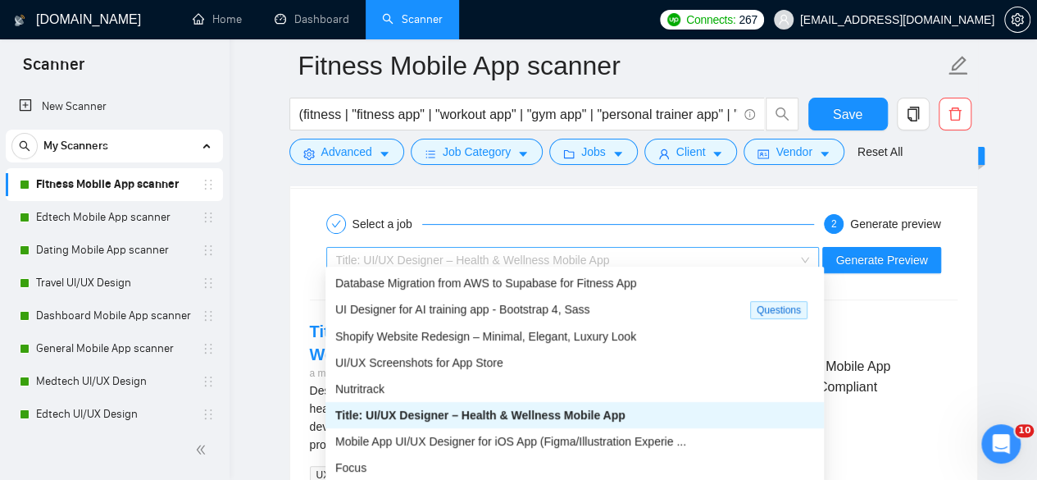
click at [789, 255] on div "Title: UI/UX Designer – Health & Wellness Mobile App" at bounding box center [565, 260] width 459 height 25
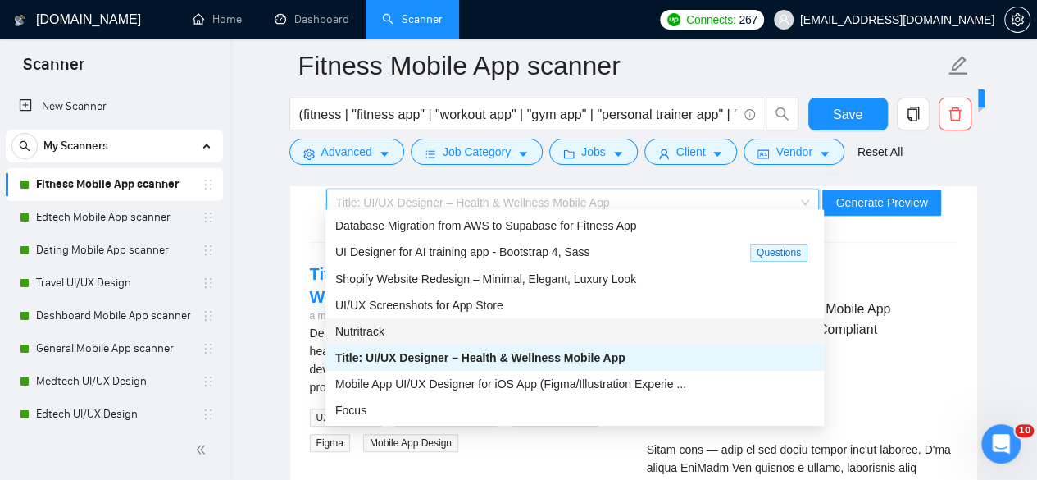
scroll to position [10, 0]
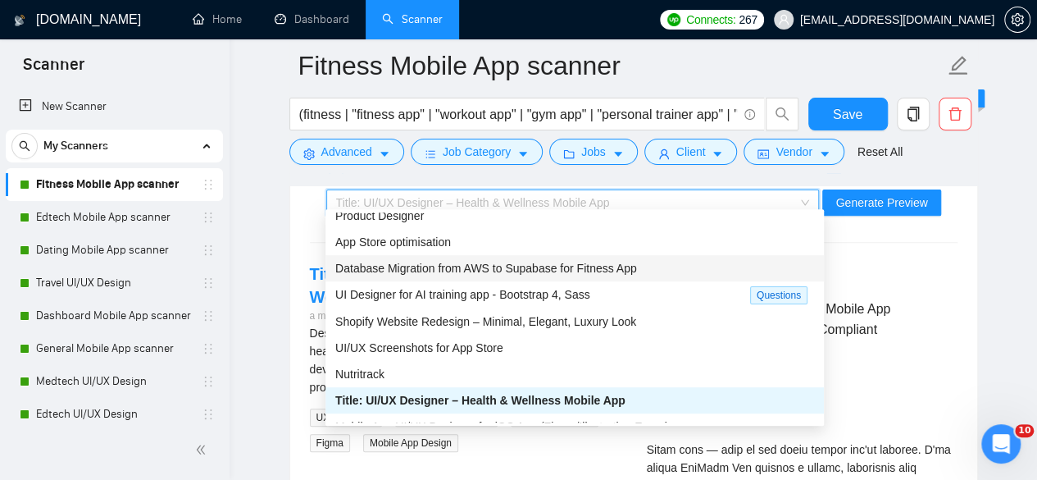
click at [571, 266] on span "Database Migration from AWS to Supabase for Fitness App" at bounding box center [486, 268] width 302 height 13
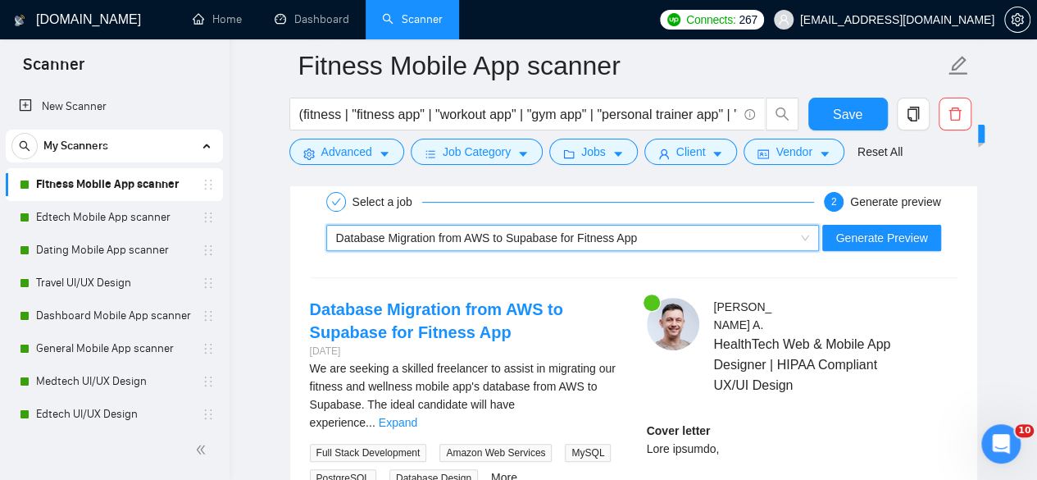
scroll to position [3264, 0]
click at [759, 226] on div "Database Migration from AWS to Supabase for Fitness App" at bounding box center [565, 238] width 459 height 25
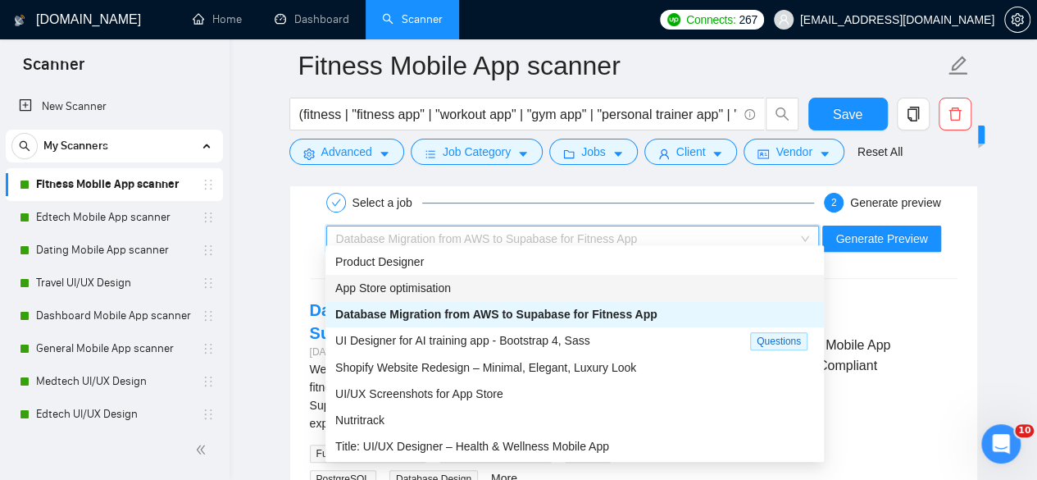
scroll to position [3263, 0]
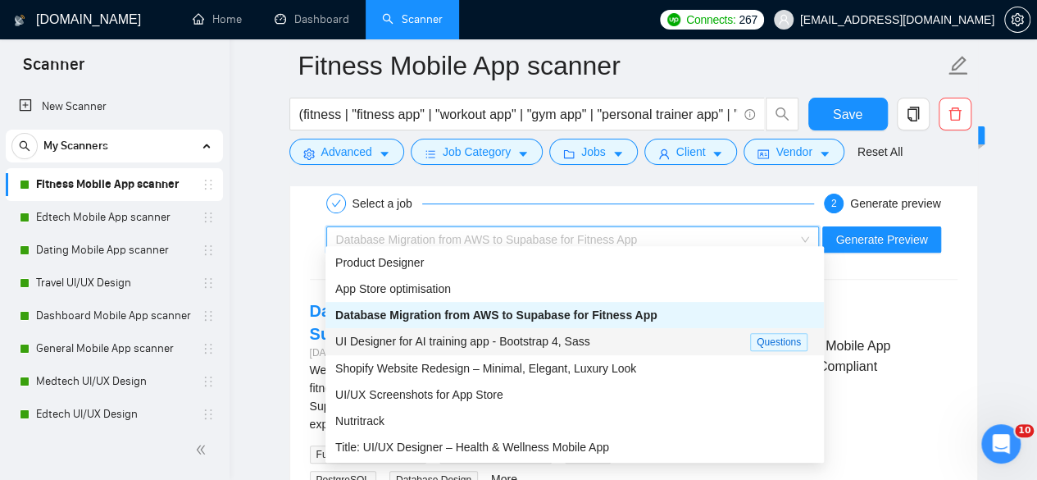
click at [638, 334] on div "UI Designer for AI training app - Bootstrap 4, Sass" at bounding box center [542, 341] width 415 height 19
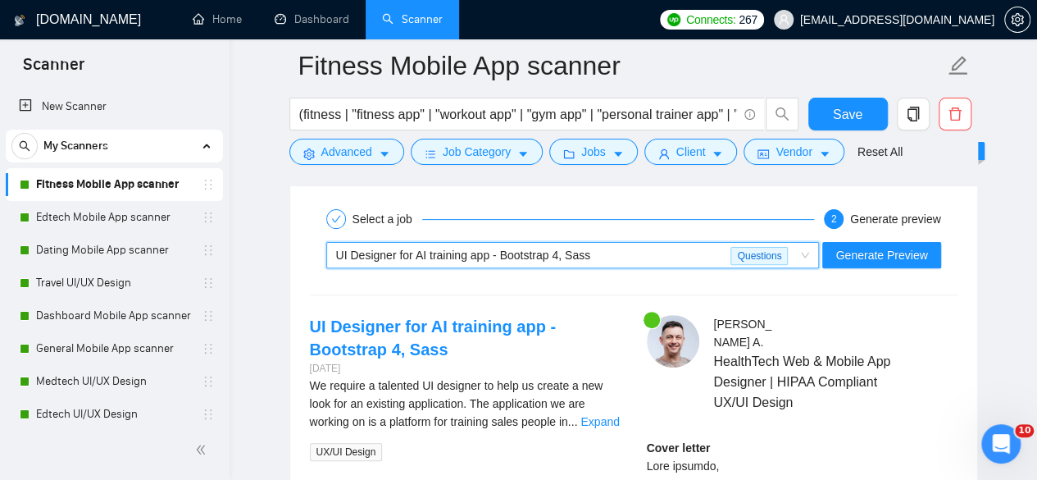
scroll to position [3247, 0]
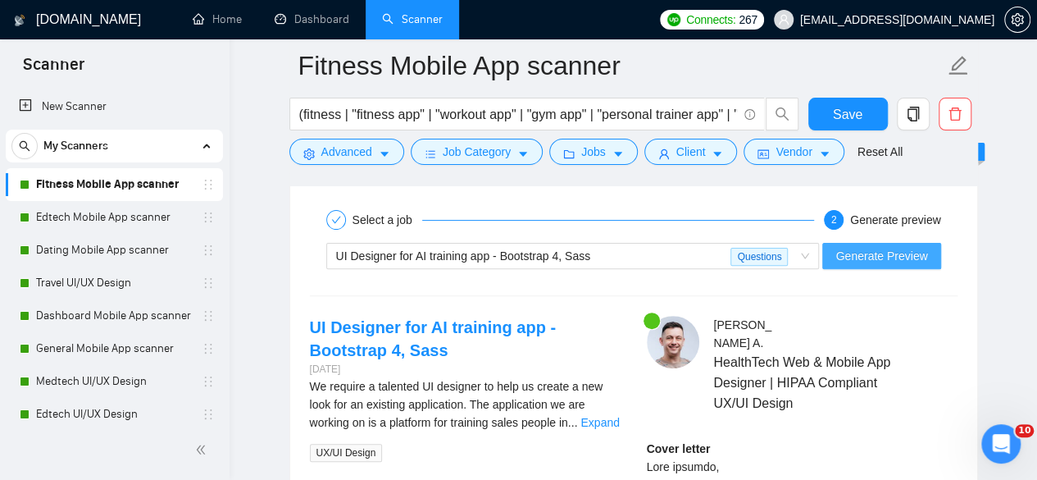
click at [877, 247] on span "Generate Preview" at bounding box center [882, 256] width 92 height 18
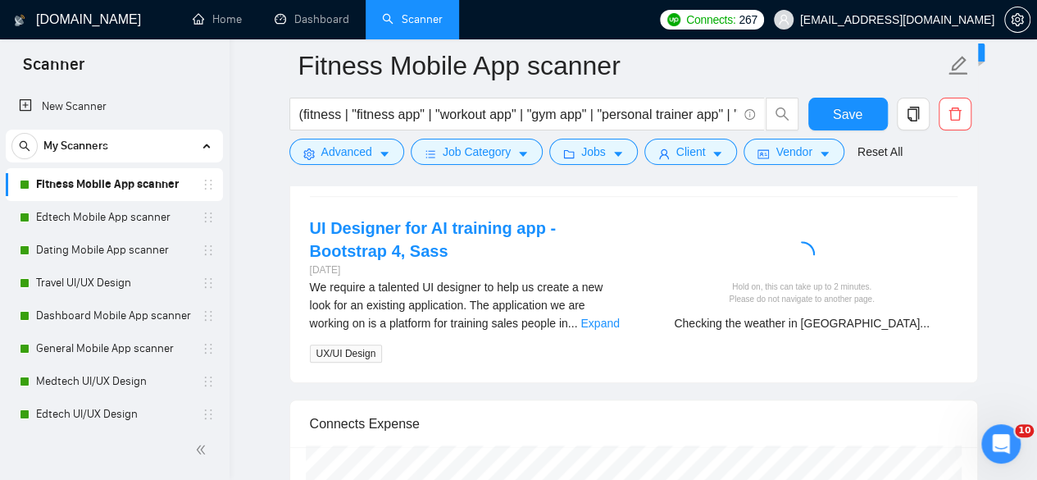
scroll to position [3306, 0]
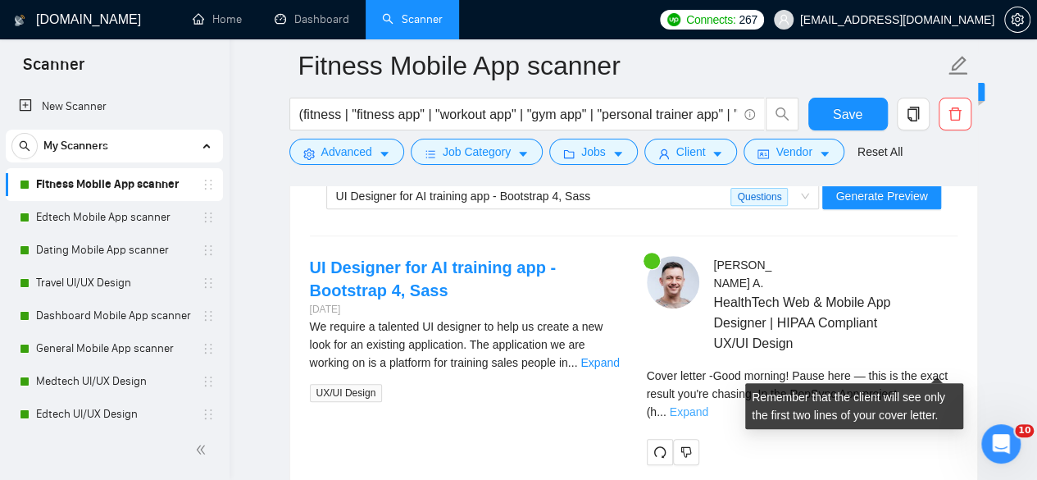
click at [709, 405] on link "Expand" at bounding box center [689, 411] width 39 height 13
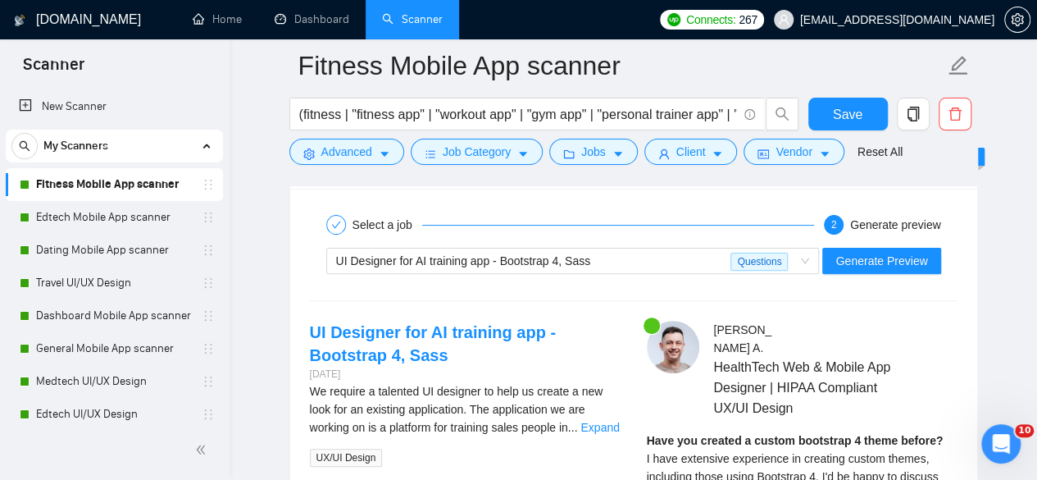
scroll to position [3235, 0]
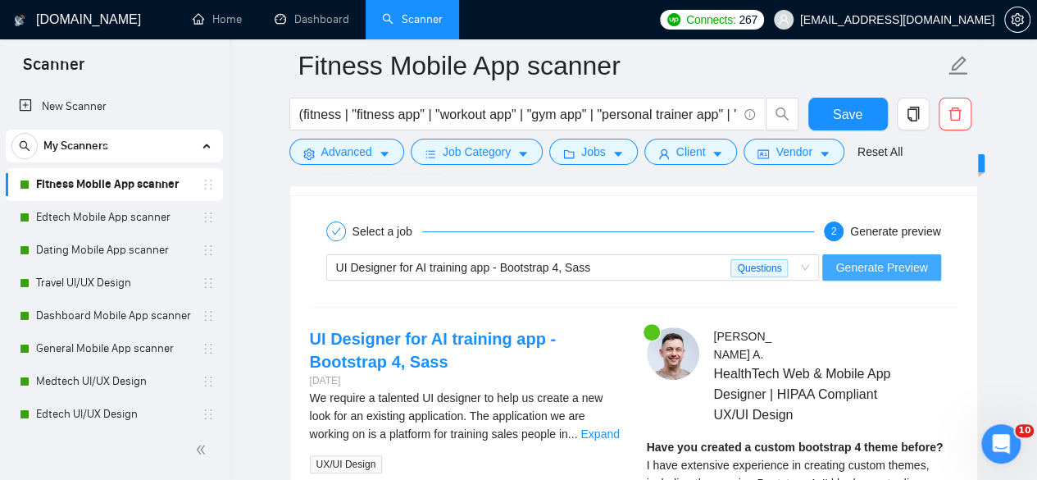
click at [864, 258] on span "Generate Preview" at bounding box center [882, 267] width 92 height 18
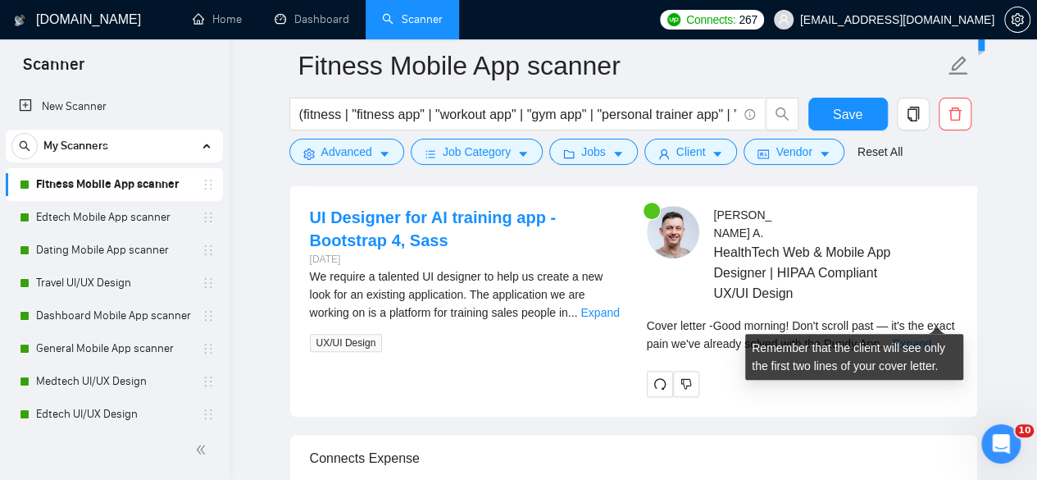
scroll to position [3367, 0]
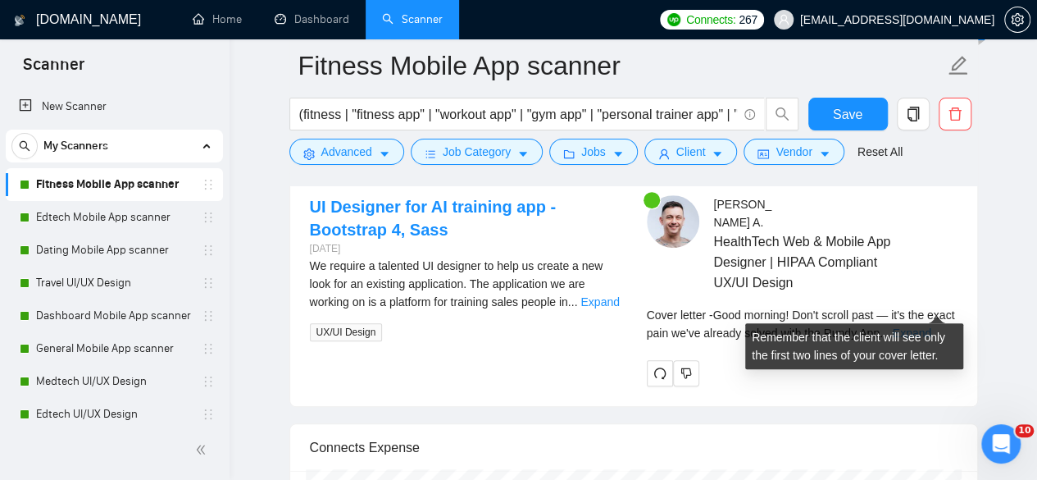
click at [932, 326] on link "Expand" at bounding box center [912, 332] width 39 height 13
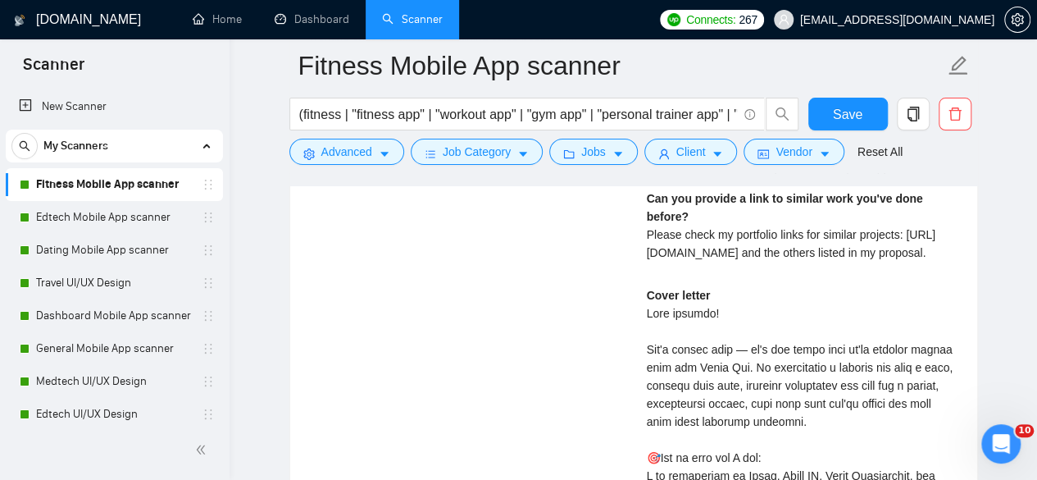
scroll to position [3634, 0]
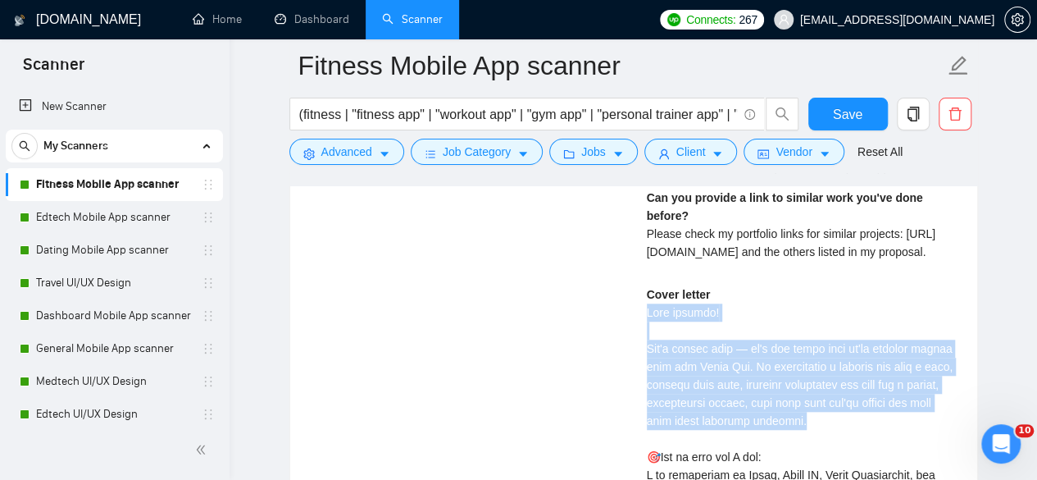
drag, startPoint x: 824, startPoint y: 411, endPoint x: 636, endPoint y: 299, distance: 218.4
click at [636, 299] on div "[PERSON_NAME] HealthTech Web & Mobile App Designer | HIPAA Compliant UX/UI Desi…" at bounding box center [802, 463] width 337 height 1069
copy div "Good morning! Don't scroll past — it's the exact pain we've already solved with…"
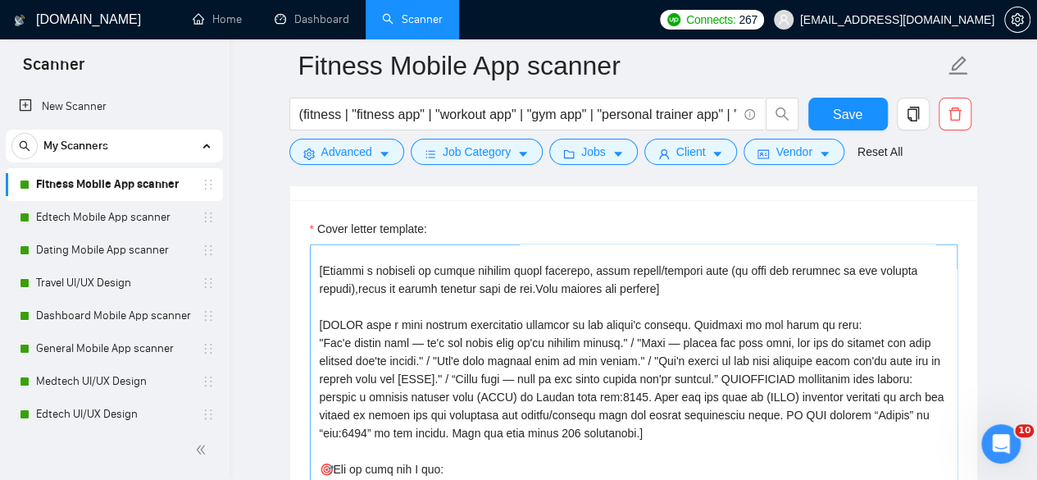
scroll to position [184, 0]
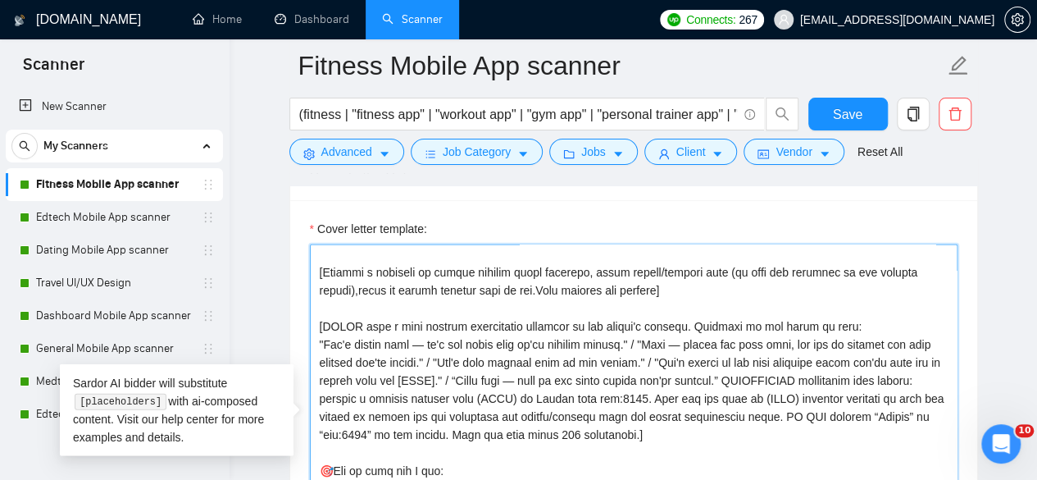
drag, startPoint x: 695, startPoint y: 427, endPoint x: 317, endPoint y: 315, distance: 395.2
click at [317, 315] on textarea "Cover letter template:" at bounding box center [634, 428] width 648 height 369
click at [720, 439] on textarea "Cover letter template:" at bounding box center [634, 428] width 648 height 369
drag, startPoint x: 706, startPoint y: 431, endPoint x: 315, endPoint y: 314, distance: 408.1
click at [315, 314] on textarea "Cover letter template:" at bounding box center [634, 428] width 648 height 369
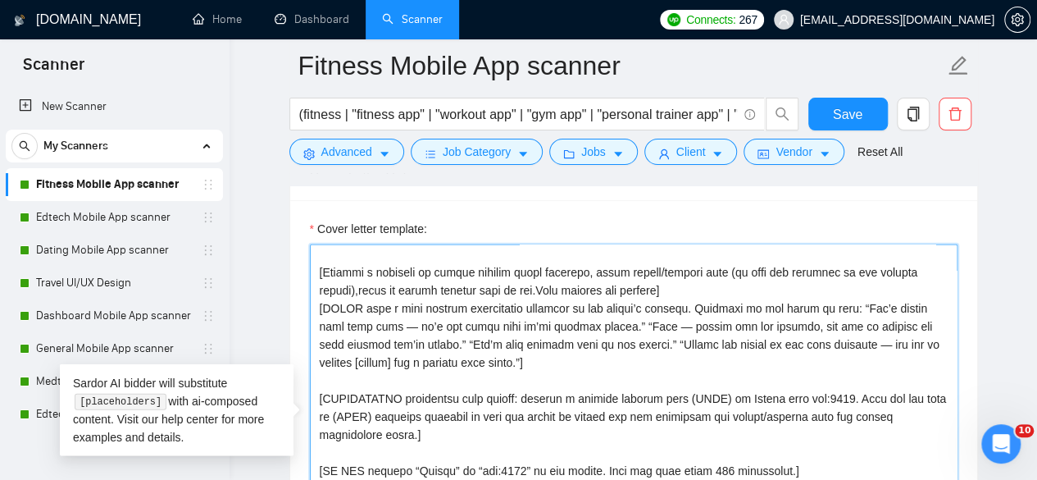
scroll to position [166, 0]
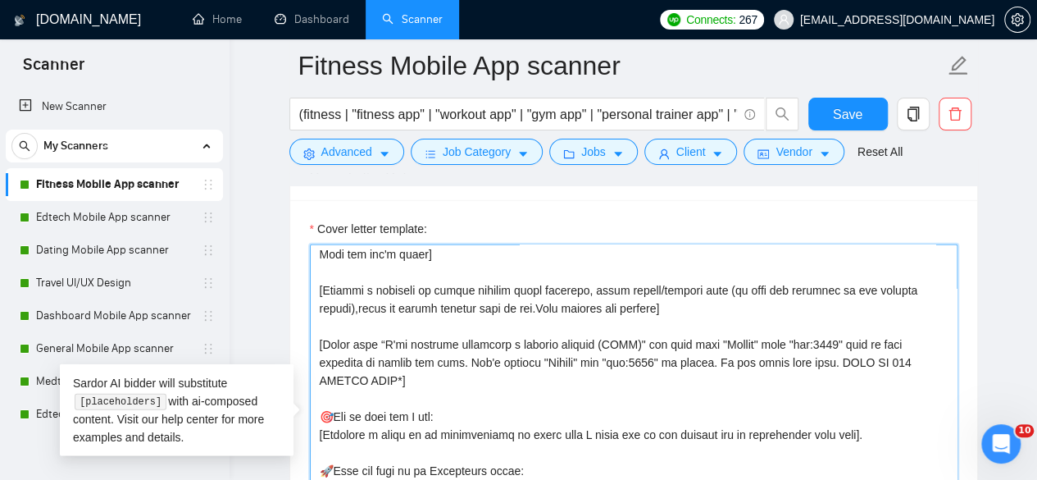
click at [494, 394] on textarea "Cover letter template:" at bounding box center [634, 428] width 648 height 369
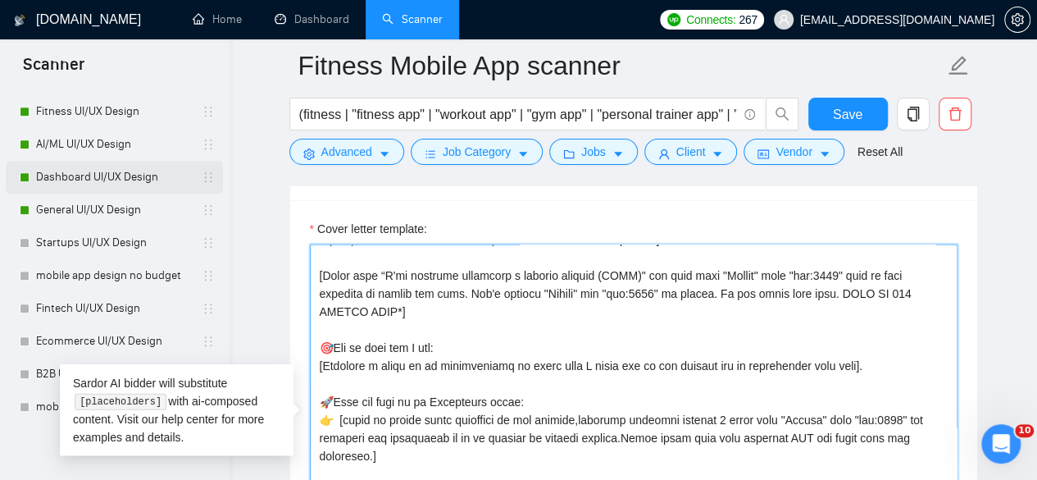
scroll to position [533, 0]
type textarea "[Loremi= 5. DOLO:Sitam Con|ADI:elits://doe.tempor.inc/utlaboreetd/magnaaliqu?e=…"
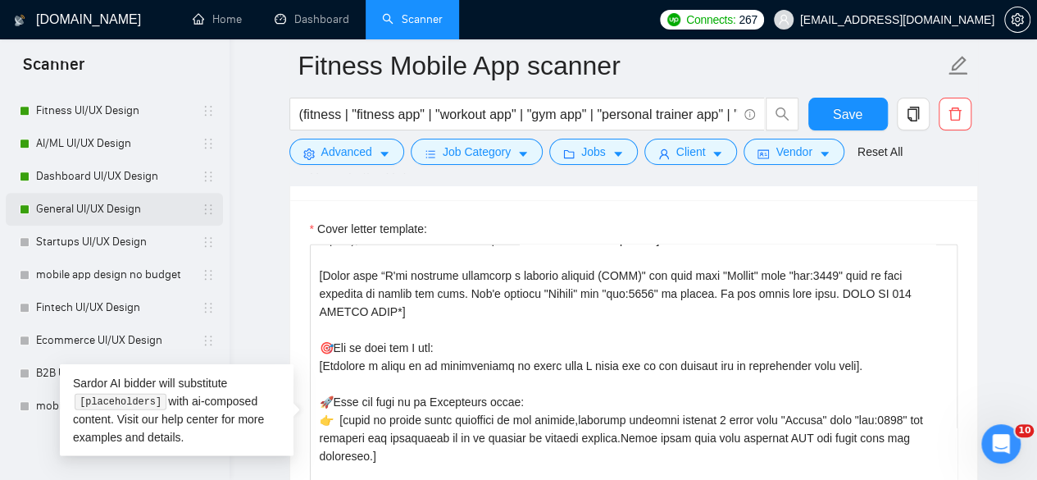
click at [124, 208] on link "General UI/UX Design" at bounding box center [114, 209] width 156 height 33
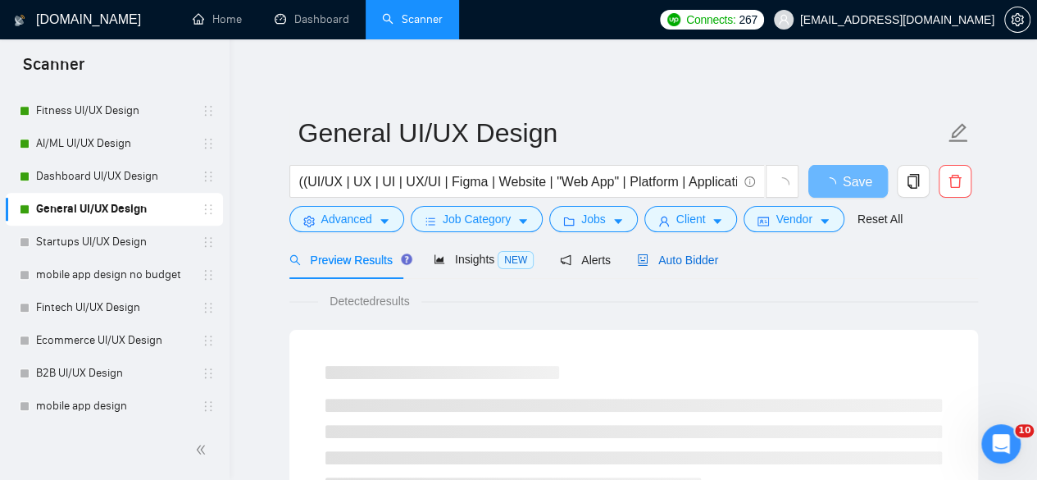
click at [679, 255] on span "Auto Bidder" at bounding box center [677, 259] width 81 height 13
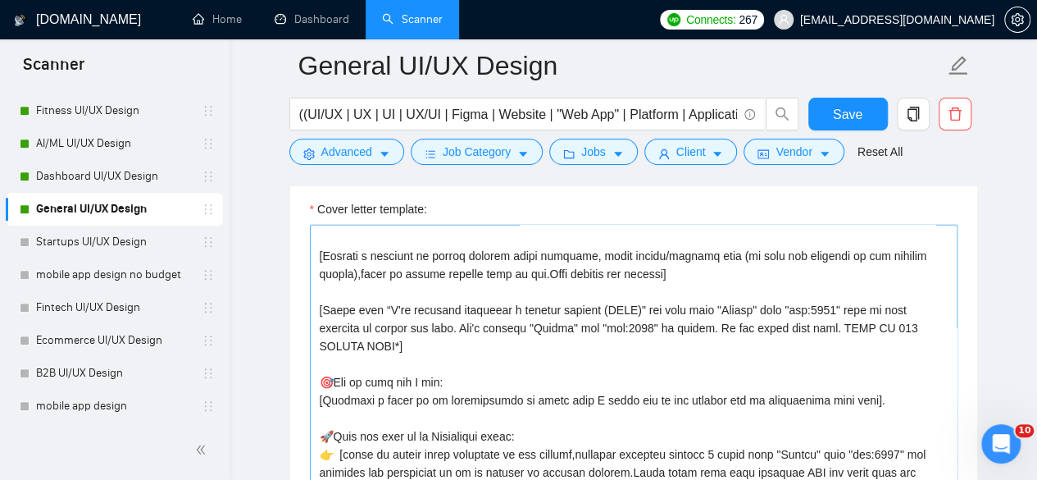
scroll to position [525, 0]
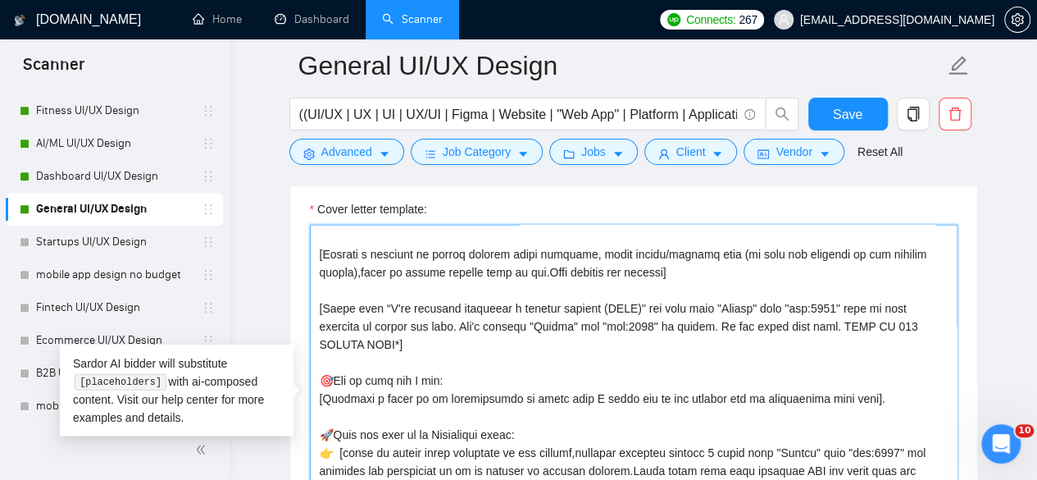
drag, startPoint x: 387, startPoint y: 332, endPoint x: 312, endPoint y: 297, distance: 82.5
click at [312, 297] on textarea "Cover letter template:" at bounding box center [634, 409] width 648 height 369
paste textarea
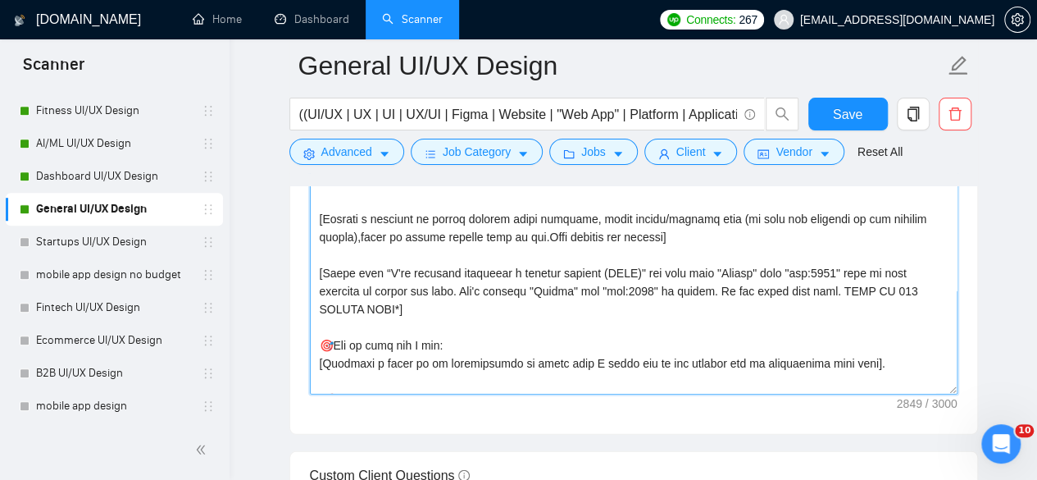
scroll to position [362, 0]
drag, startPoint x: 389, startPoint y: 297, endPoint x: 300, endPoint y: 258, distance: 96.6
click at [300, 258] on div "Cover letter template:" at bounding box center [633, 207] width 687 height 453
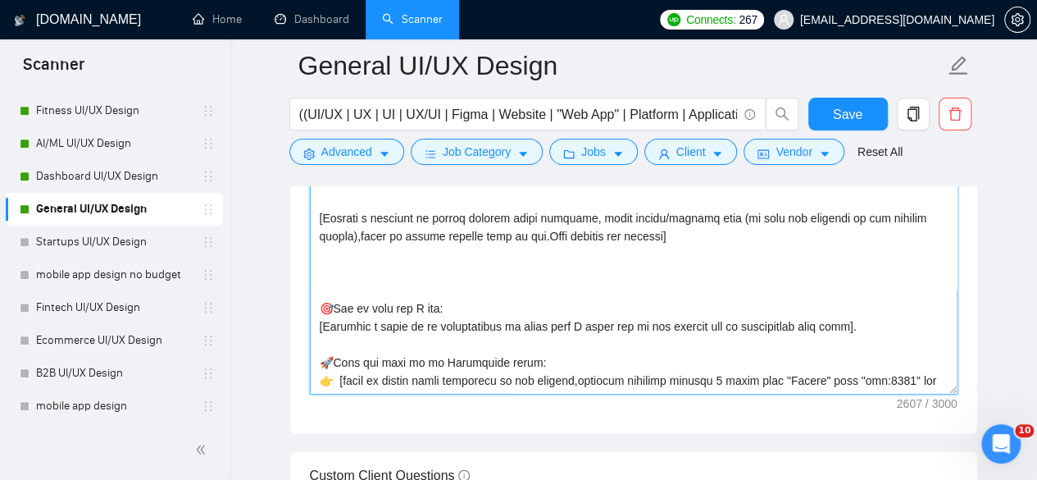
paste textarea
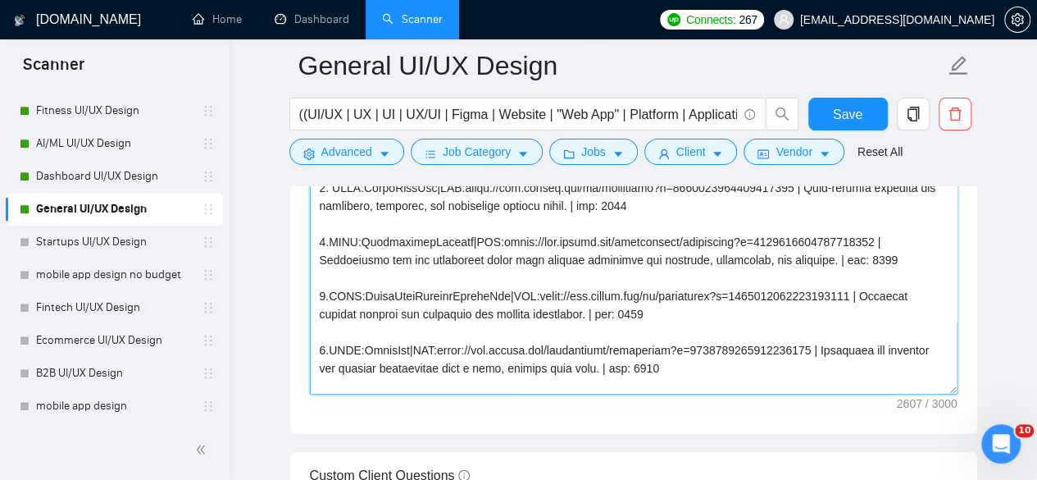
scroll to position [102, 0]
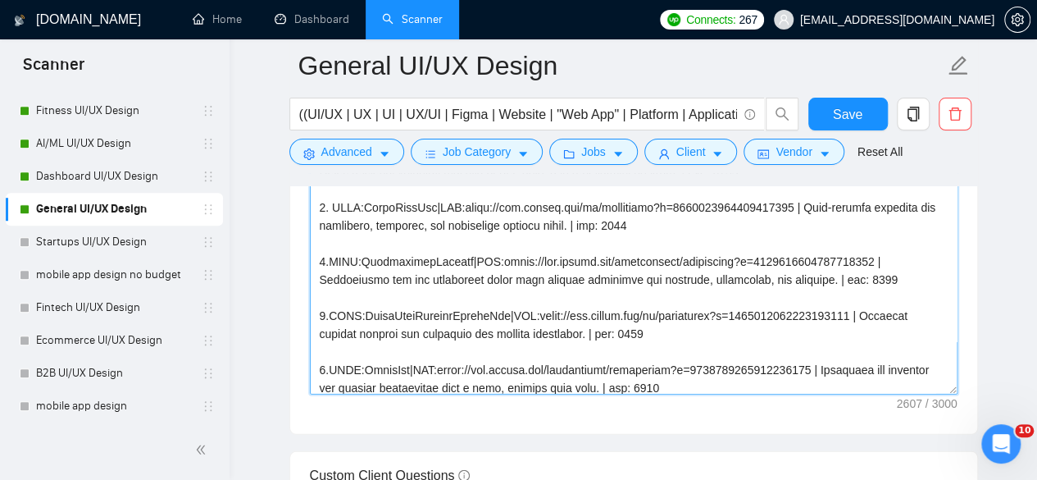
drag, startPoint x: 682, startPoint y: 337, endPoint x: 315, endPoint y: 286, distance: 370.9
click at [315, 286] on textarea "Cover letter template:" at bounding box center [634, 209] width 648 height 369
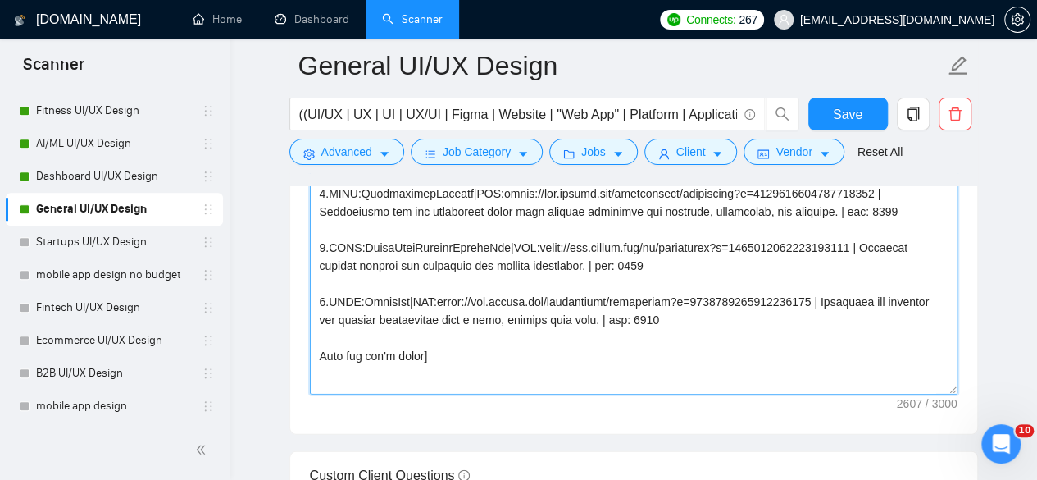
scroll to position [171, 0]
drag, startPoint x: 737, startPoint y: 304, endPoint x: 273, endPoint y: 303, distance: 464.1
click at [273, 303] on main "General UI/UX Design ((UI/UX | UX | UI | UX/UI | Figma | Website | "Web App" | …" at bounding box center [633, 293] width 755 height 4753
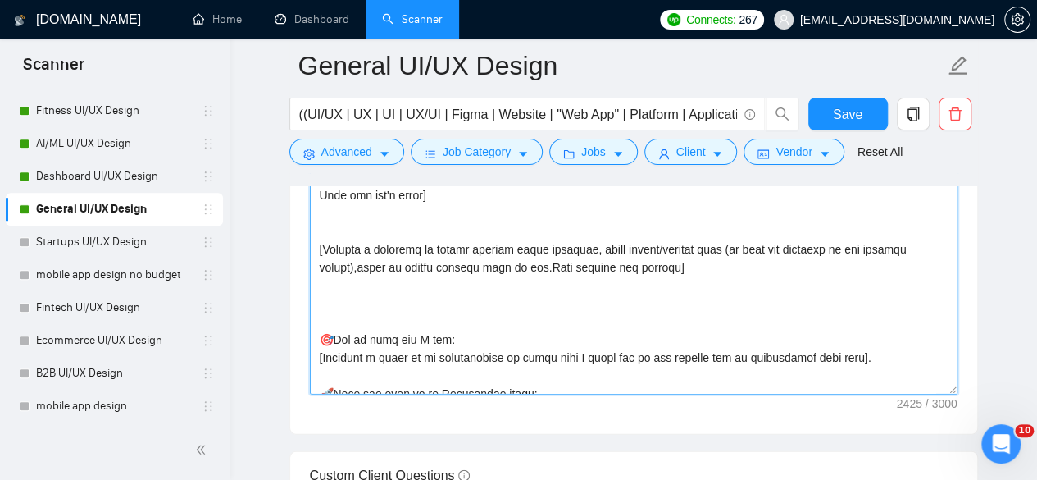
scroll to position [282, 0]
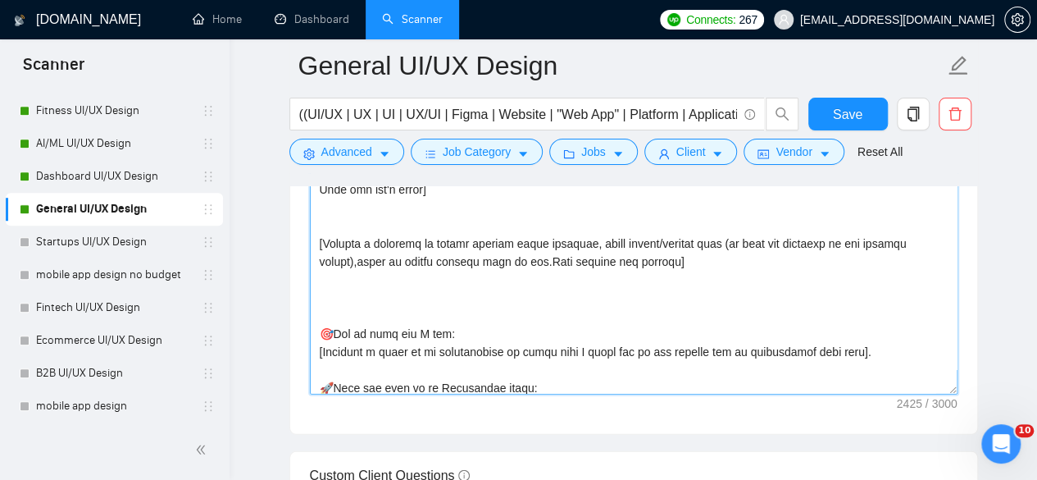
click at [448, 294] on textarea "Cover letter template:" at bounding box center [634, 209] width 648 height 369
paste textarea
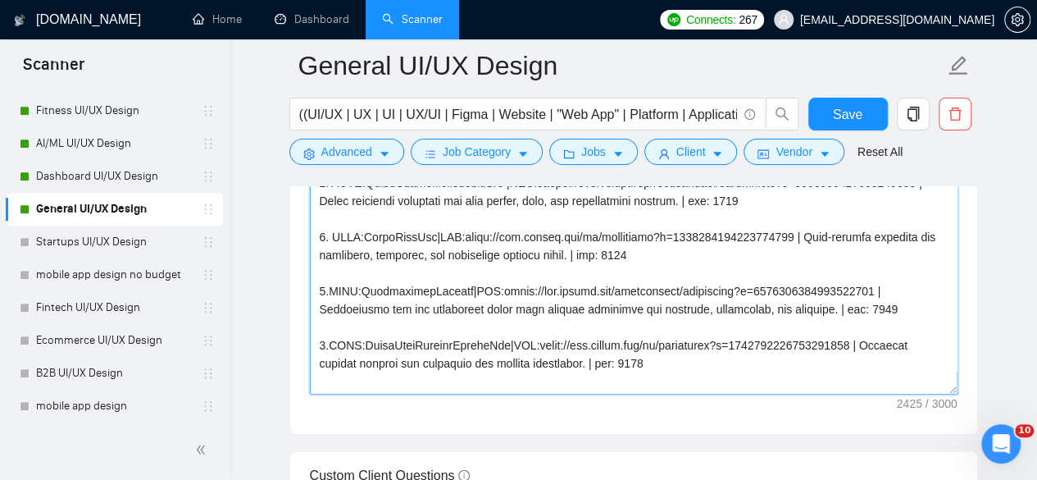
scroll to position [71, 0]
drag, startPoint x: 687, startPoint y: 365, endPoint x: 357, endPoint y: 321, distance: 333.4
click at [357, 321] on textarea "Cover letter template:" at bounding box center [634, 209] width 648 height 369
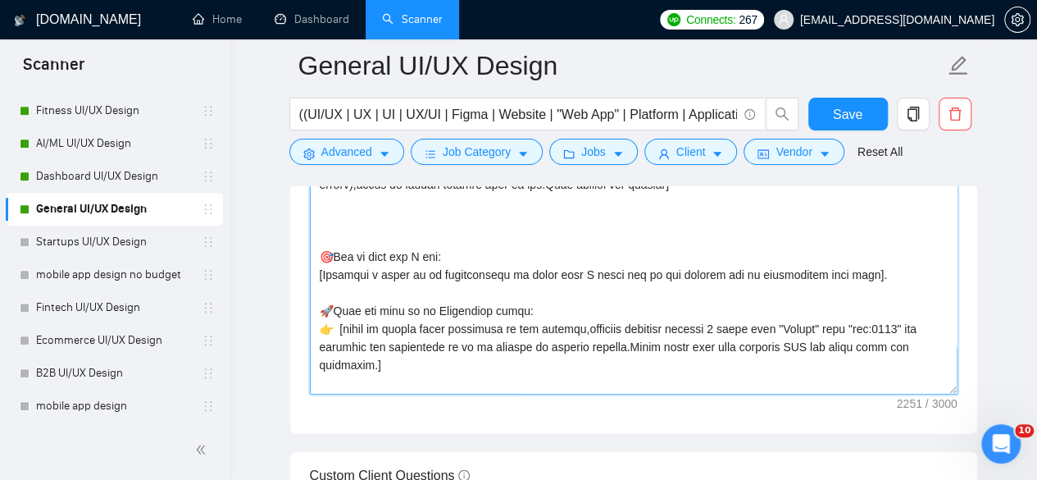
scroll to position [246, 0]
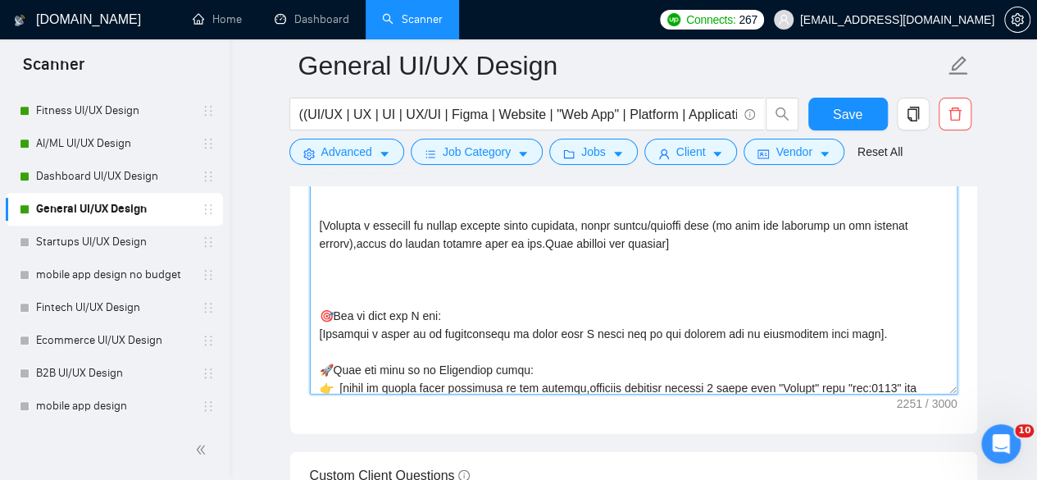
click at [445, 278] on textarea "Cover letter template:" at bounding box center [634, 209] width 648 height 369
paste textarea
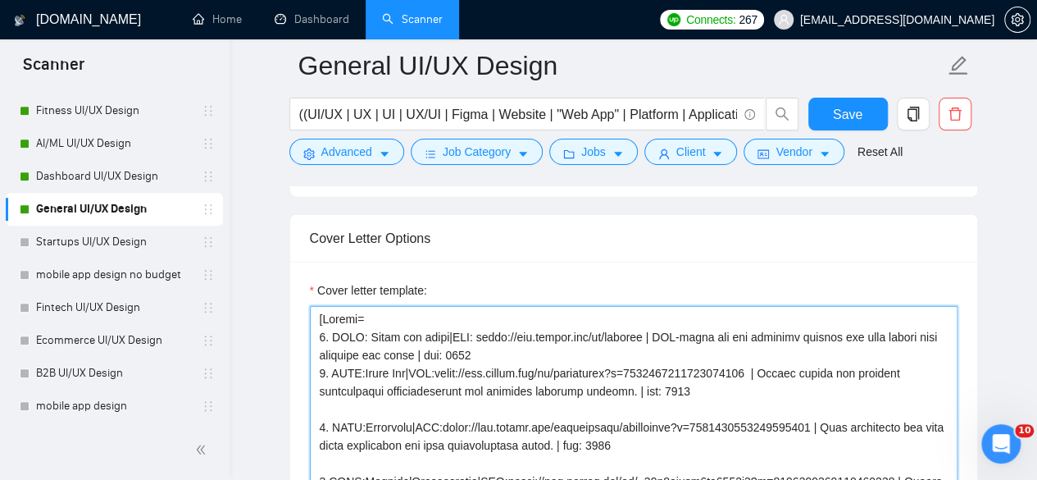
scroll to position [1866, 0]
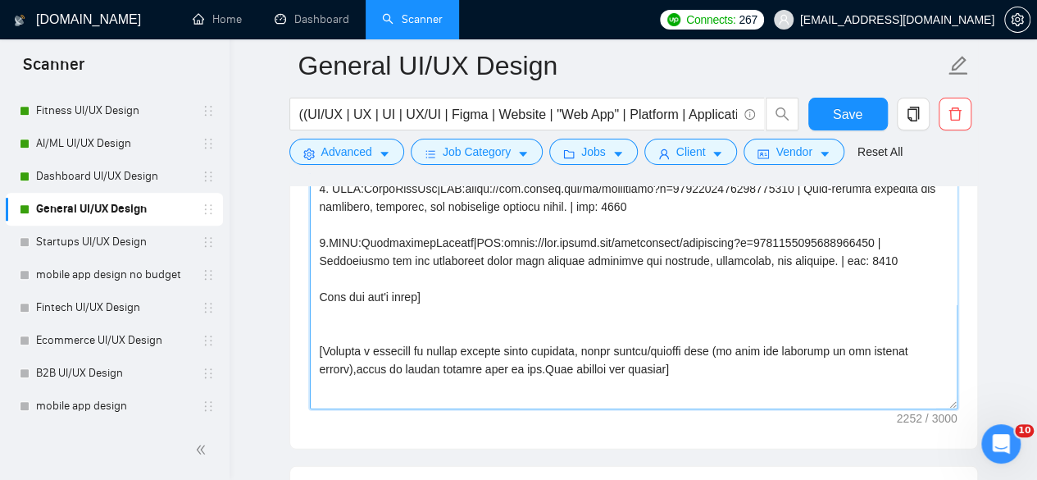
scroll to position [153, 0]
drag, startPoint x: 528, startPoint y: 268, endPoint x: 299, endPoint y: 226, distance: 232.6
click at [299, 226] on div "Cover letter template:" at bounding box center [633, 222] width 687 height 453
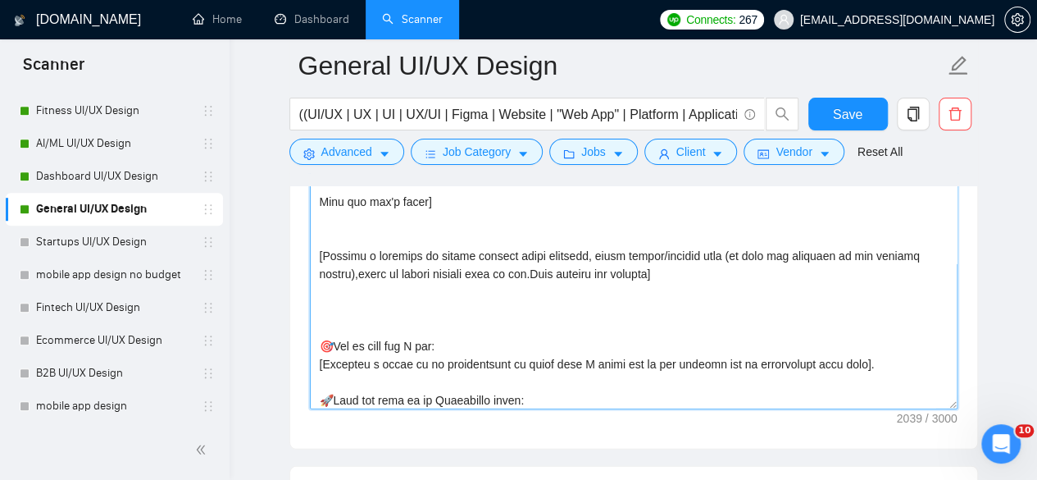
scroll to position [193, 0]
click at [403, 297] on textarea "Cover letter template:" at bounding box center [634, 224] width 648 height 369
paste textarea "[START with a bold pattern interrupter tailored to the client's request. Exampl…"
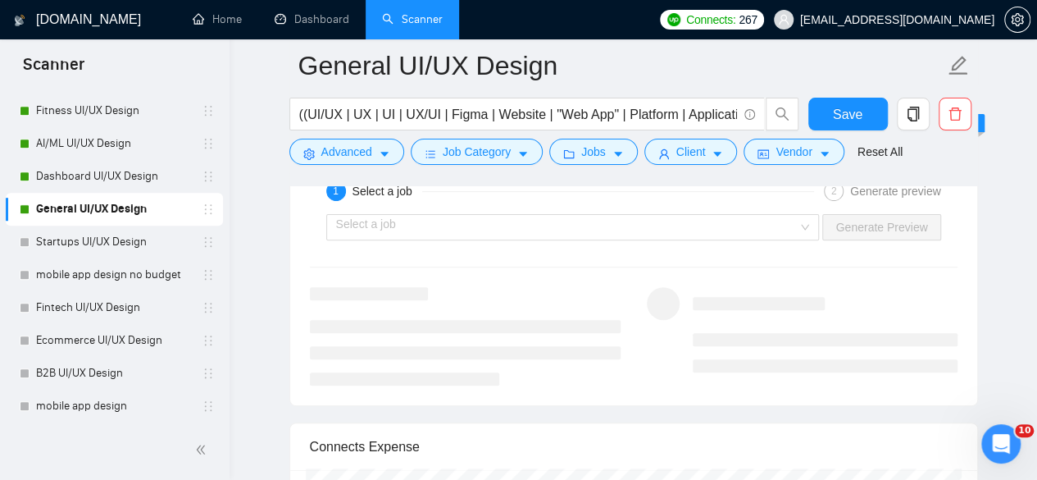
scroll to position [3275, 0]
click at [805, 216] on div "Select a job" at bounding box center [573, 227] width 494 height 26
type textarea "[Folder= 1. CLNT: Break the cycle|URL: [URL][DOMAIN_NAME] | CBT-based app for b…"
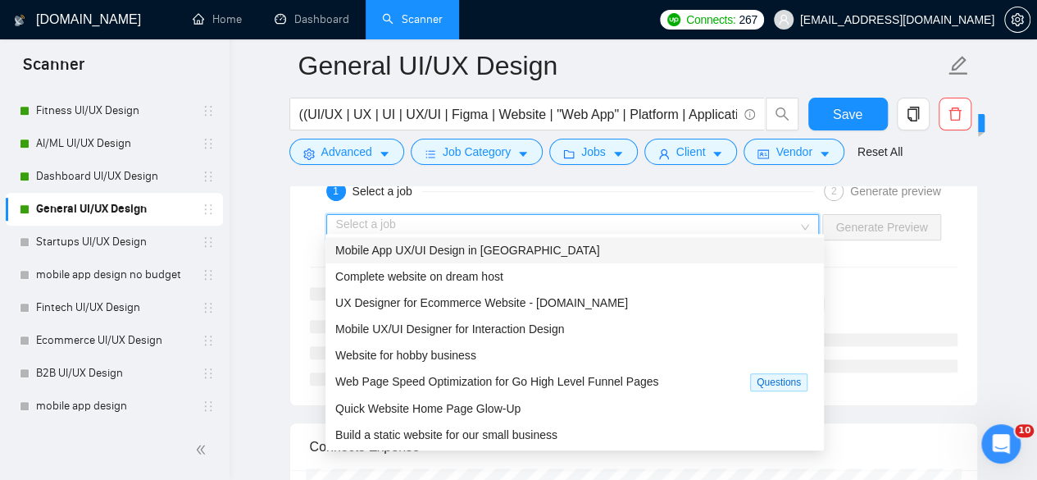
click at [490, 245] on span "Mobile App UX/UI Design in [GEOGRAPHIC_DATA]" at bounding box center [467, 250] width 264 height 13
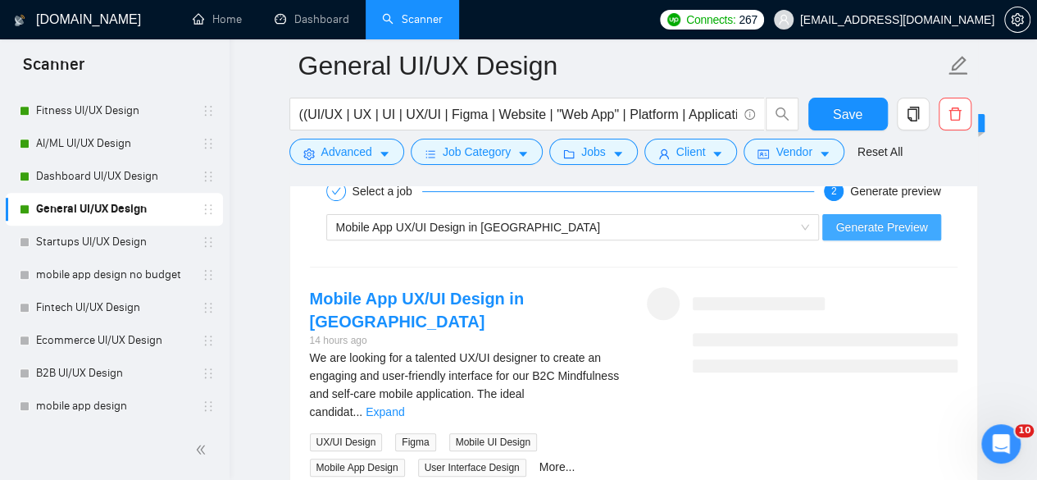
click at [918, 227] on button "Generate Preview" at bounding box center [882, 227] width 118 height 26
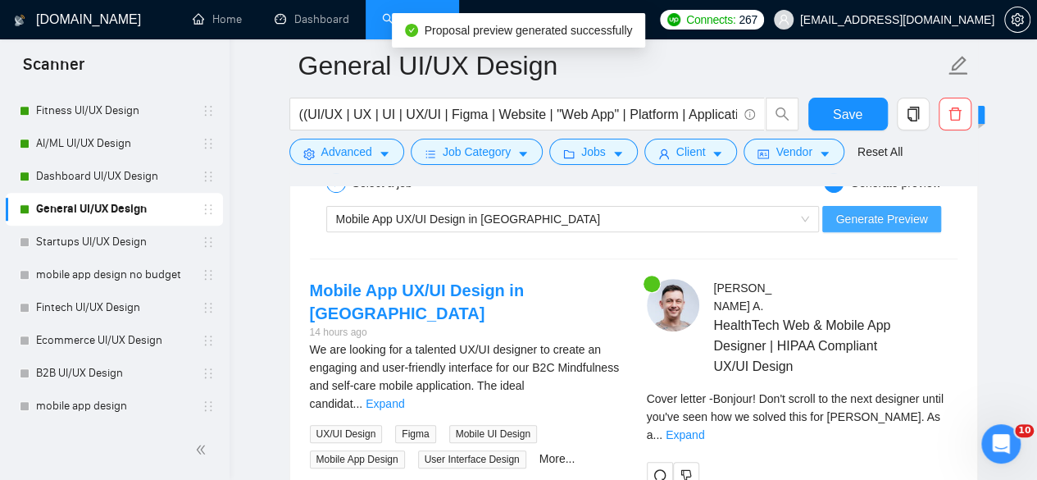
scroll to position [3287, 0]
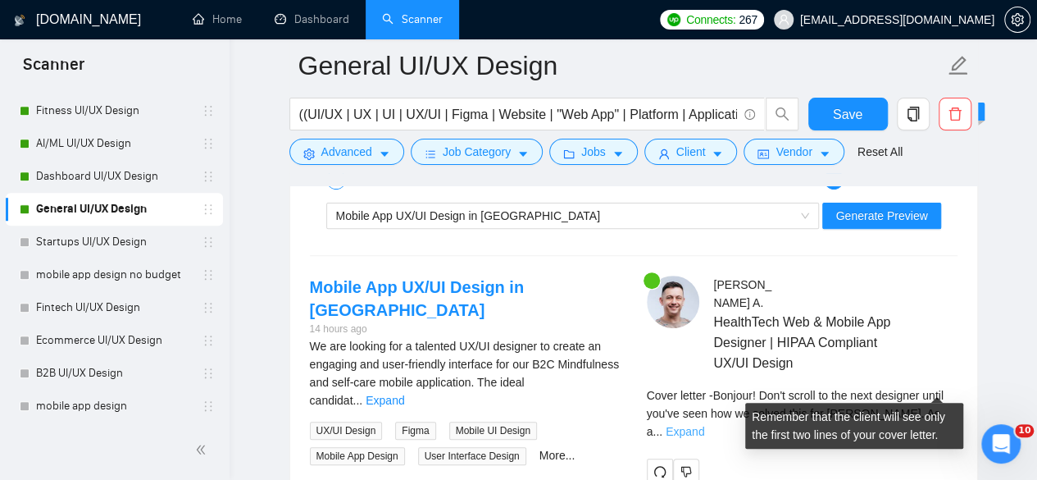
click at [704, 425] on link "Expand" at bounding box center [685, 431] width 39 height 13
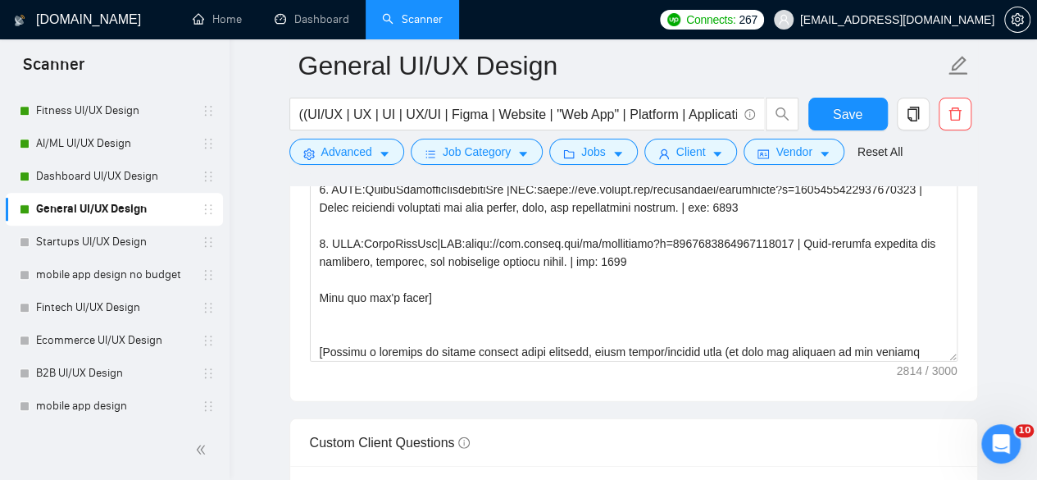
scroll to position [0, 0]
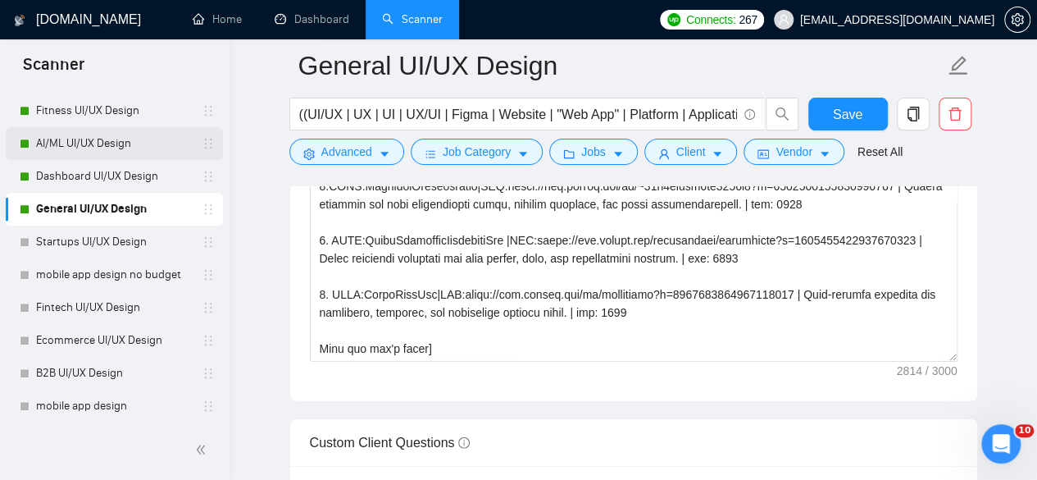
click at [128, 138] on link "AI/ML UI/UX Design" at bounding box center [114, 143] width 156 height 33
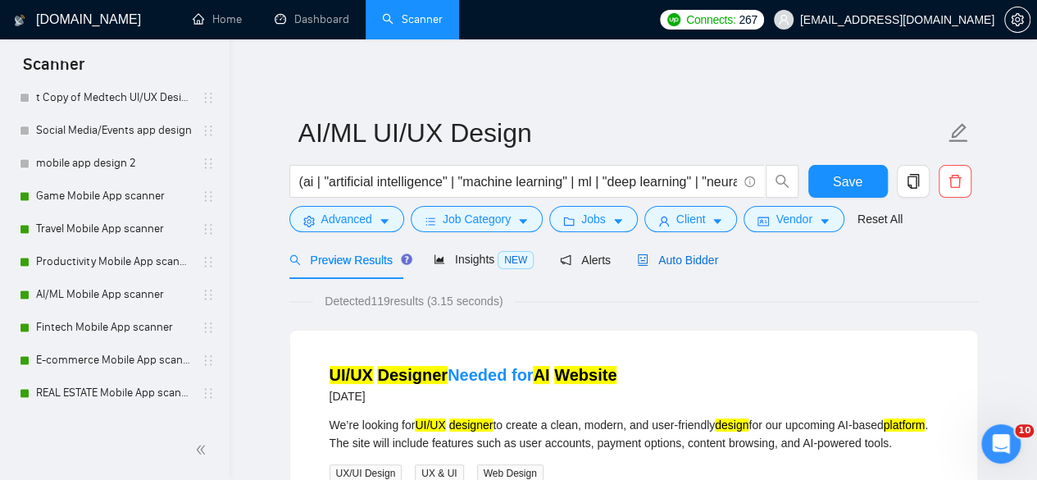
click at [677, 263] on span "Auto Bidder" at bounding box center [677, 259] width 81 height 13
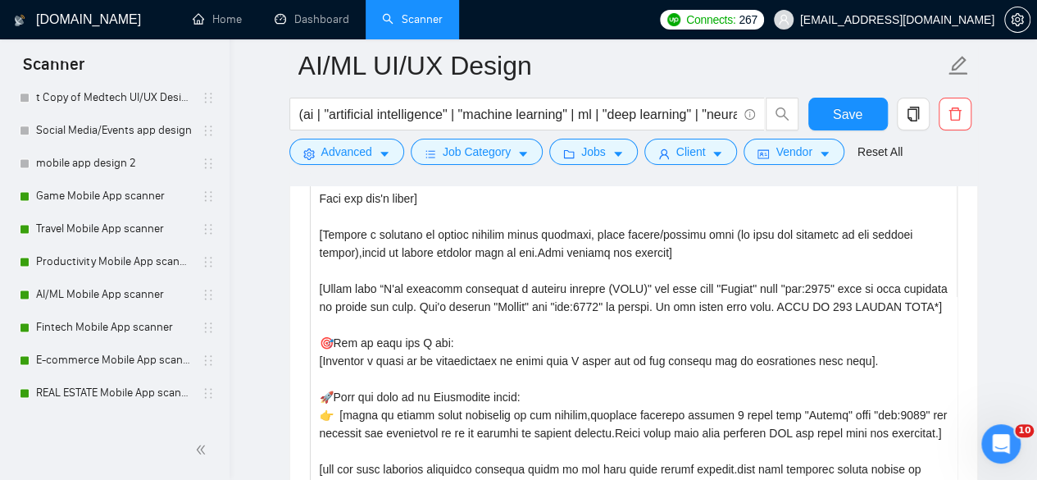
scroll to position [253, 0]
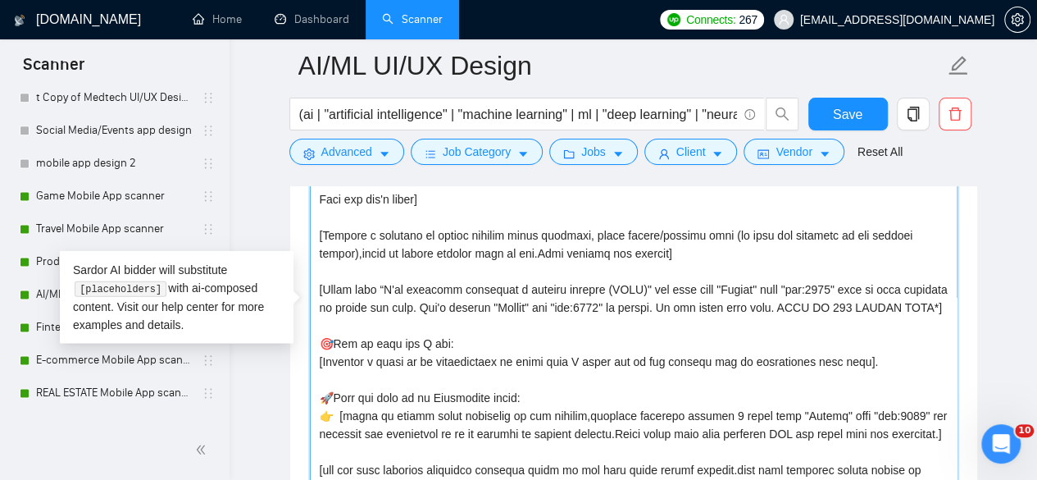
drag, startPoint x: 381, startPoint y: 319, endPoint x: 318, endPoint y: 281, distance: 73.6
click at [318, 281] on textarea "Cover letter template:" at bounding box center [634, 316] width 648 height 369
paste textarea "TART with a bold pattern interrupter tailored to the client's request. Examples…"
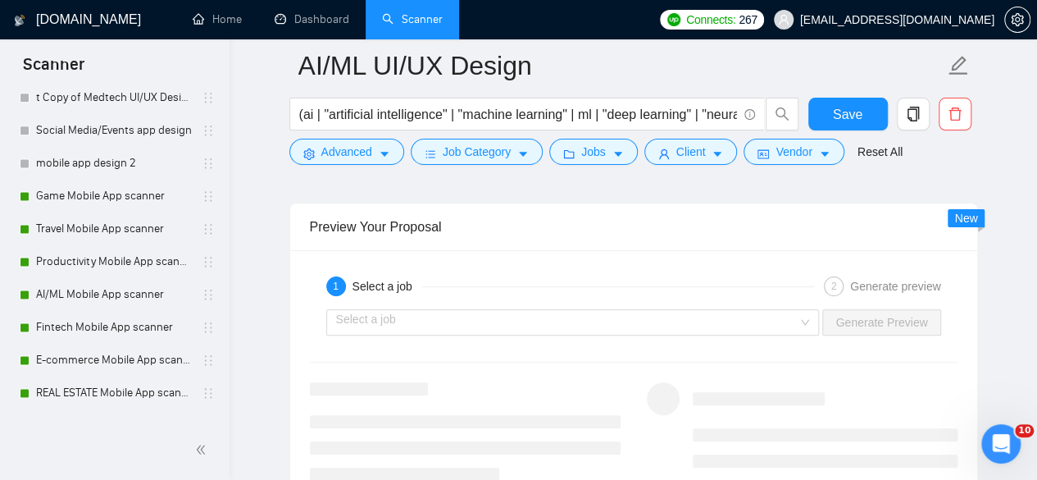
scroll to position [3203, 0]
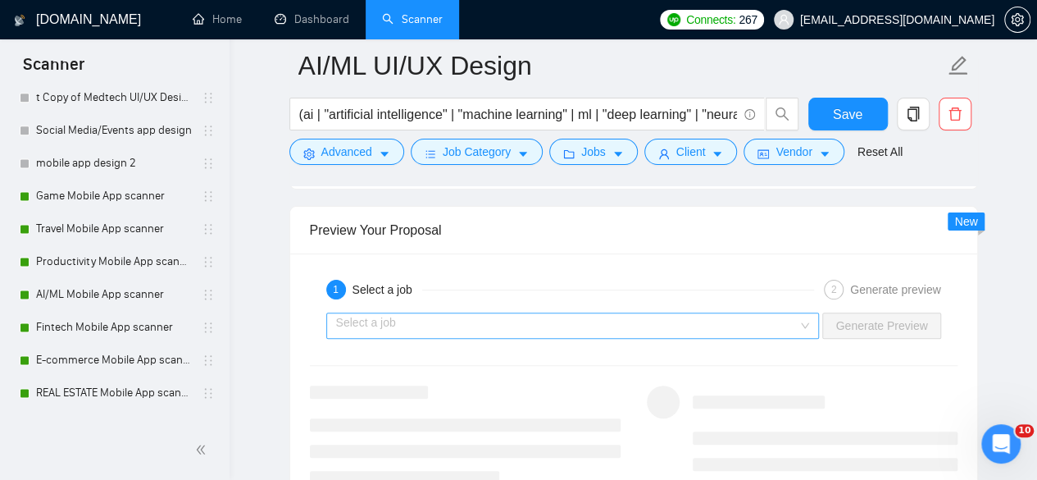
type textarea "[Loremi= 4. DOLO:Sitam Cons Adi|ELI:seddo://eiu.tempor.inc/utlaboreetd/magnaali…"
click at [768, 317] on input "search" at bounding box center [567, 325] width 463 height 25
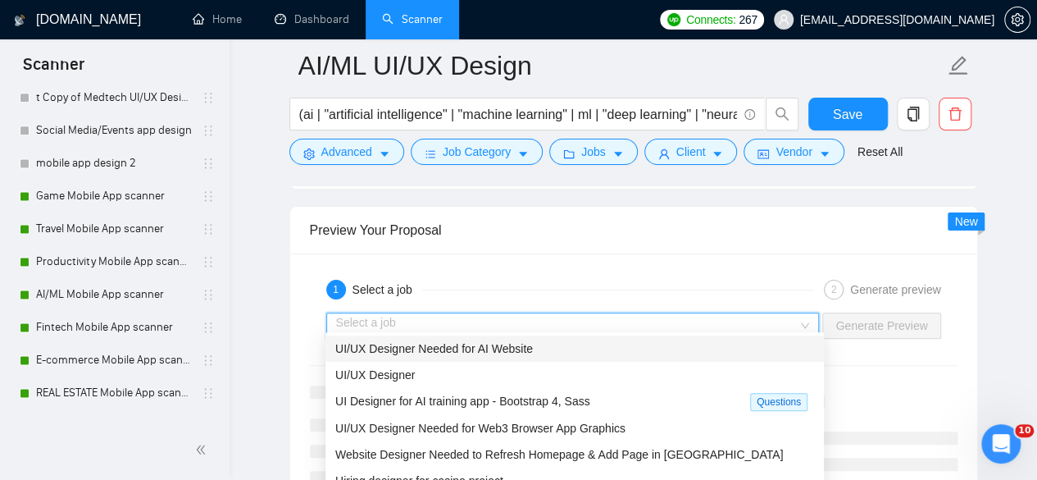
click at [572, 352] on div "UI/UX Designer Needed for AI Website" at bounding box center [574, 348] width 479 height 18
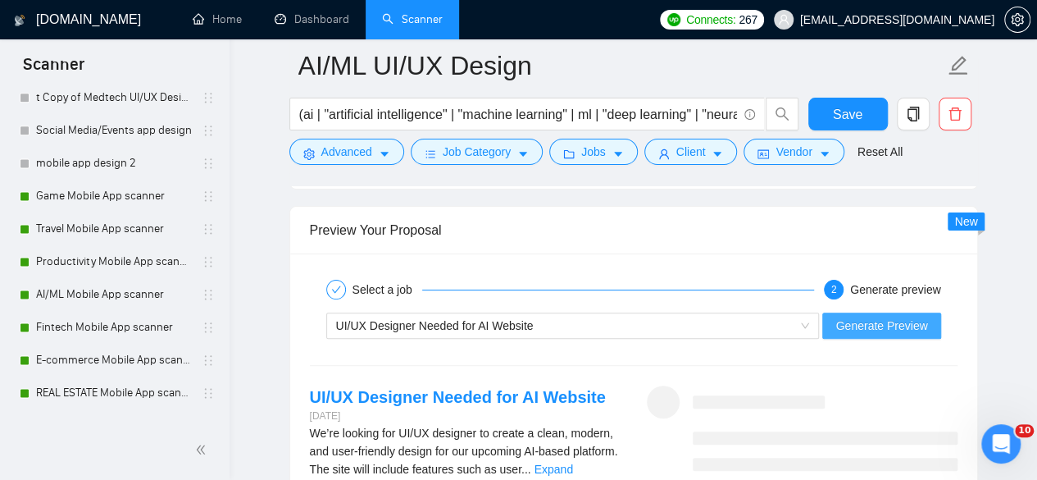
click at [923, 317] on span "Generate Preview" at bounding box center [882, 326] width 92 height 18
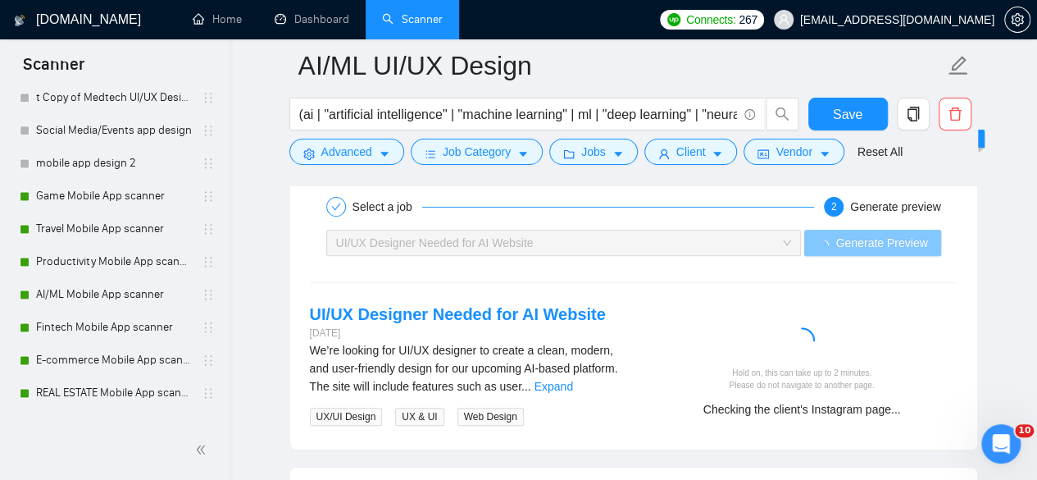
scroll to position [3278, 0]
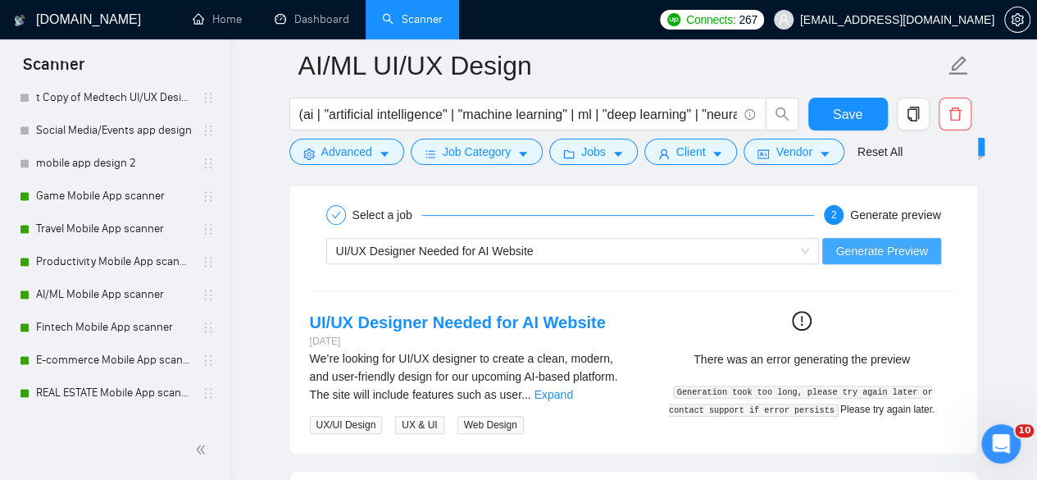
click at [881, 252] on button "Generate Preview" at bounding box center [882, 251] width 118 height 26
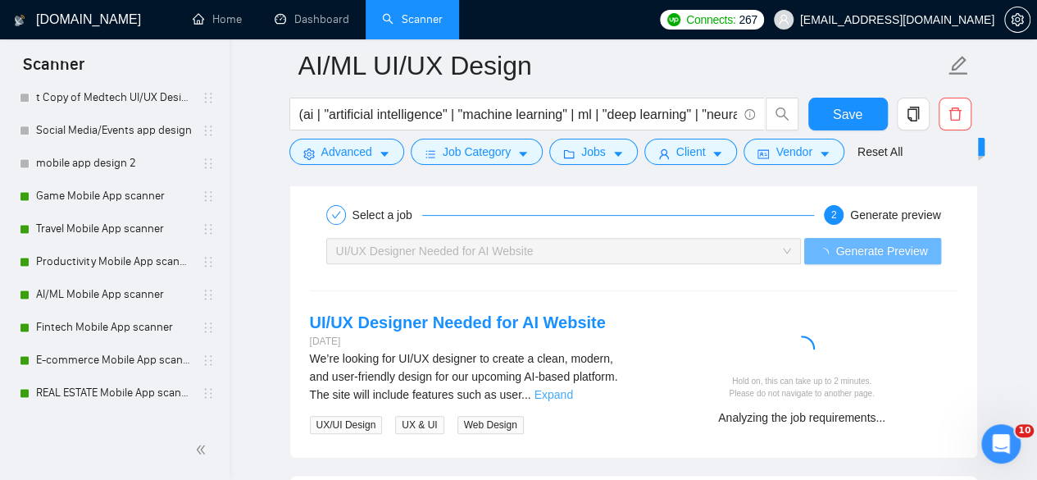
click at [573, 391] on link "Expand" at bounding box center [554, 394] width 39 height 13
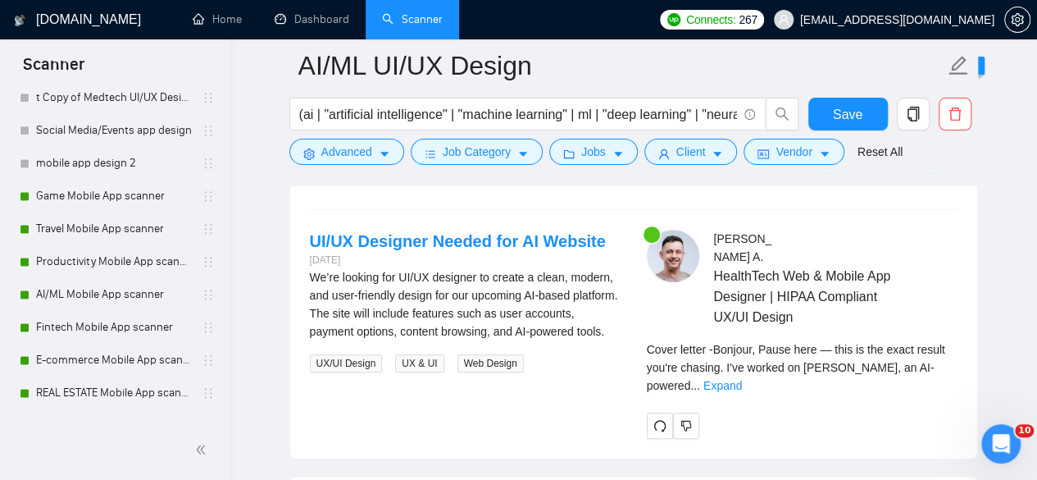
scroll to position [3360, 0]
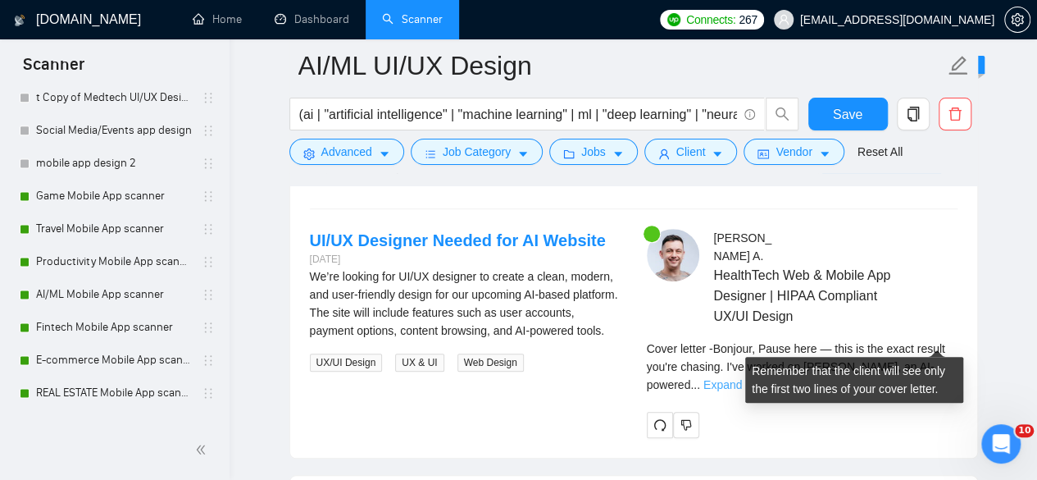
click at [742, 378] on link "Expand" at bounding box center [723, 384] width 39 height 13
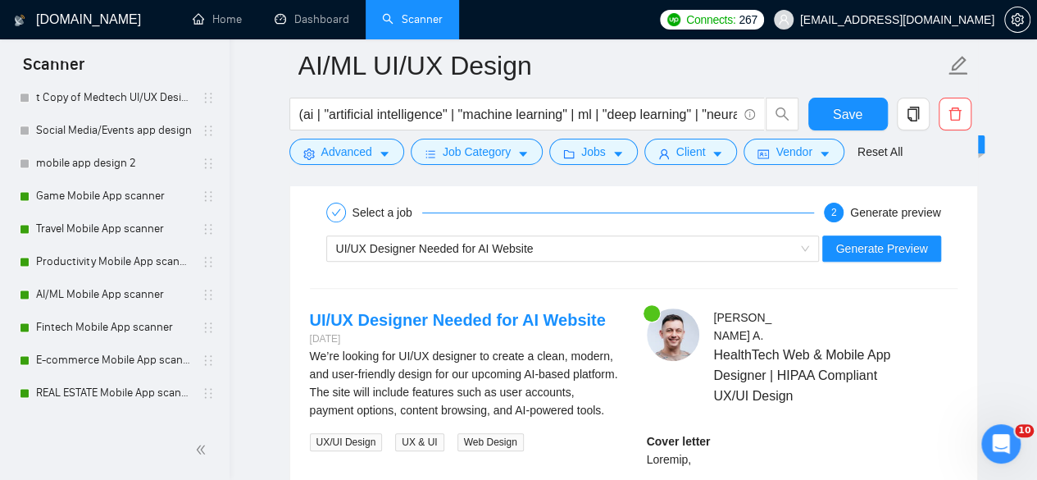
scroll to position [3279, 0]
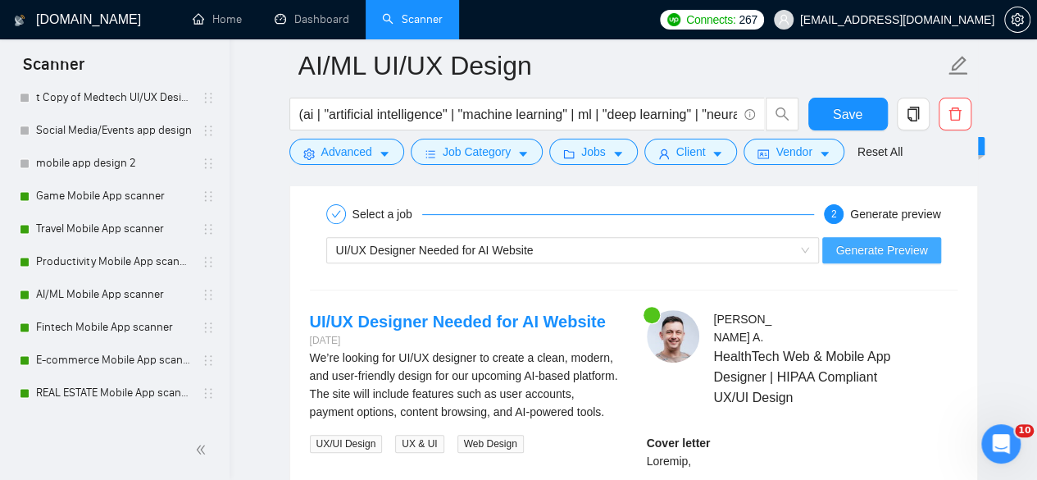
click at [861, 241] on span "Generate Preview" at bounding box center [882, 250] width 92 height 18
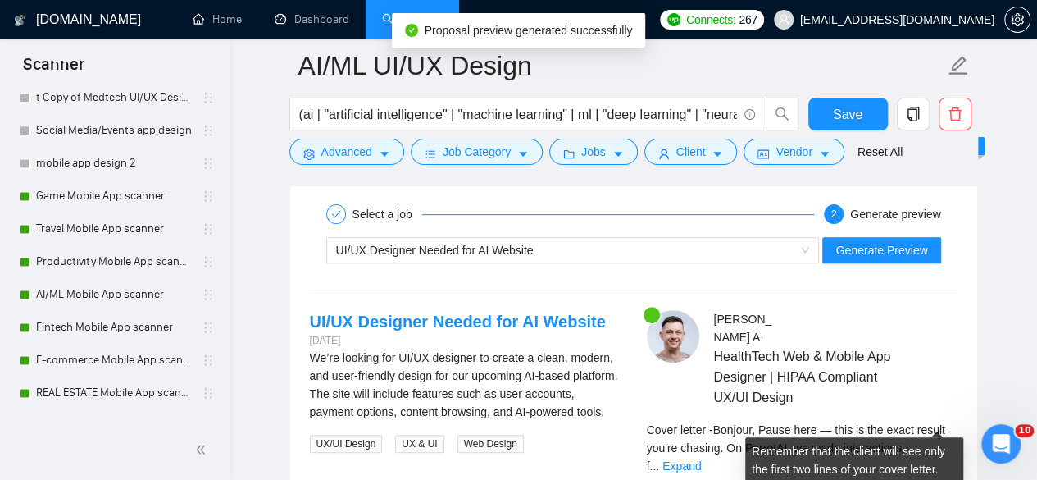
click at [928, 421] on div "Cover letter - Bonjour, Pause here — this is the exact result you're chasing. O…" at bounding box center [802, 448] width 311 height 54
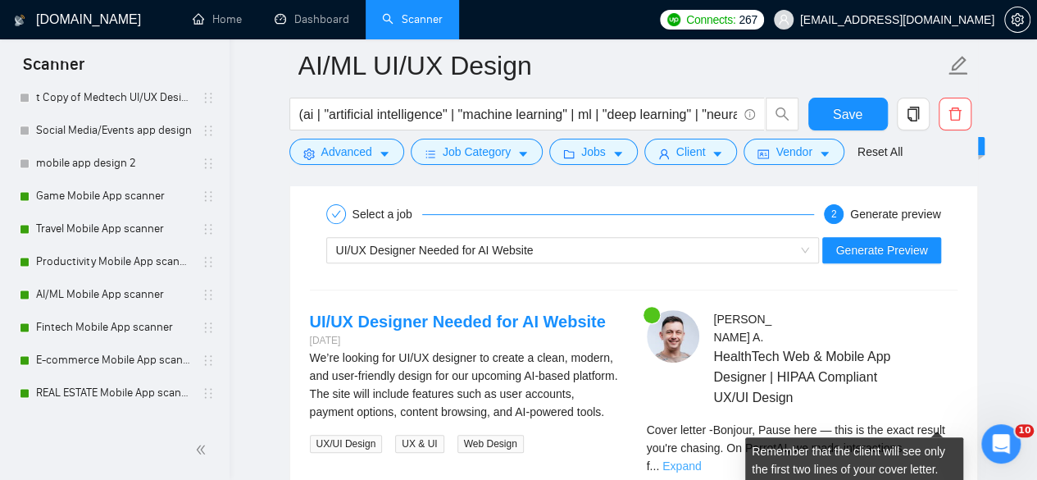
click at [701, 459] on link "Expand" at bounding box center [682, 465] width 39 height 13
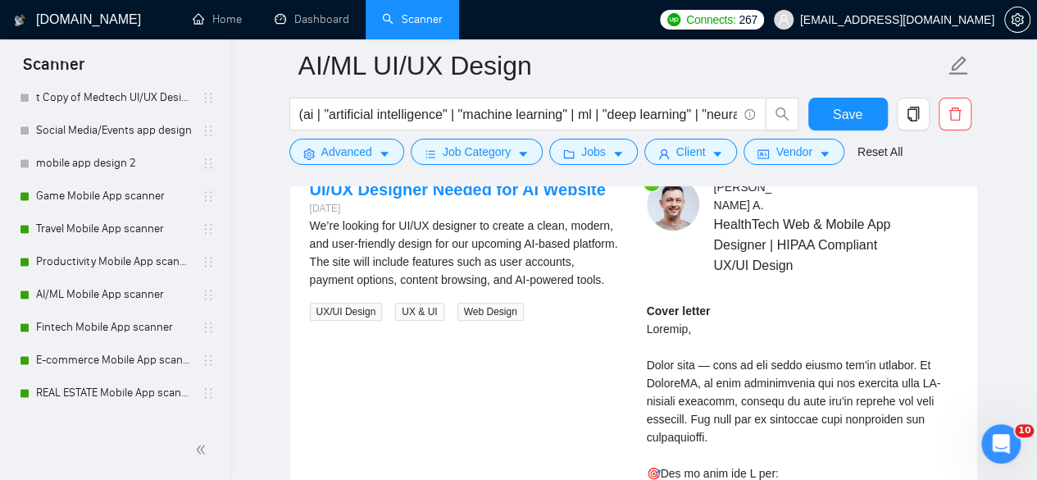
scroll to position [3411, 0]
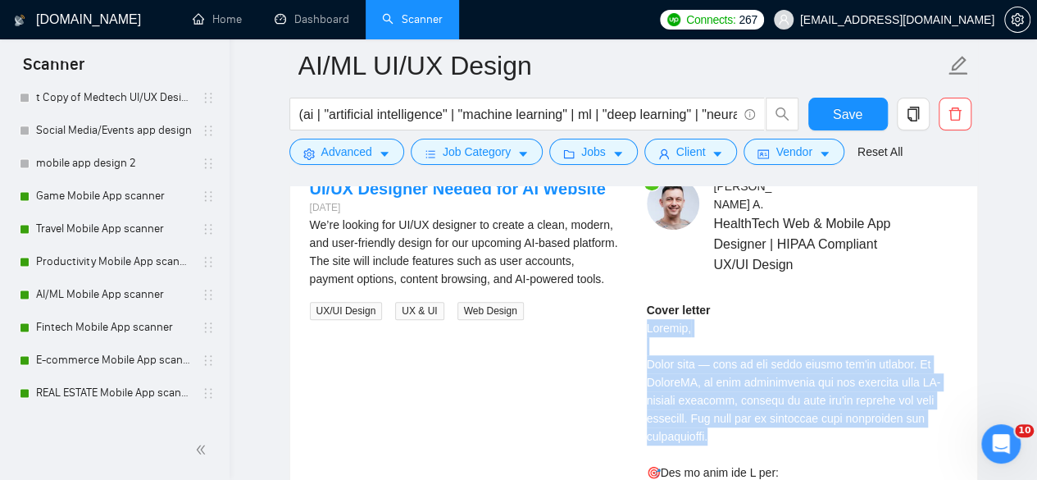
drag, startPoint x: 727, startPoint y: 404, endPoint x: 645, endPoint y: 302, distance: 131.3
copy div "Bonjour, Pause here — this is the exact result you're chasing. On ParrotAI, we …"
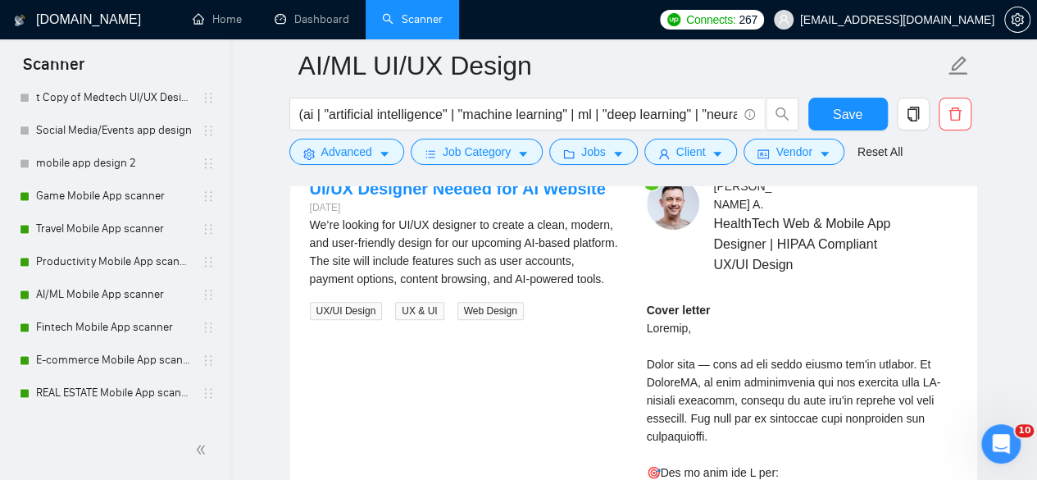
click at [228, 20] on link "Home" at bounding box center [217, 19] width 49 height 14
